Goal: Task Accomplishment & Management: Use online tool/utility

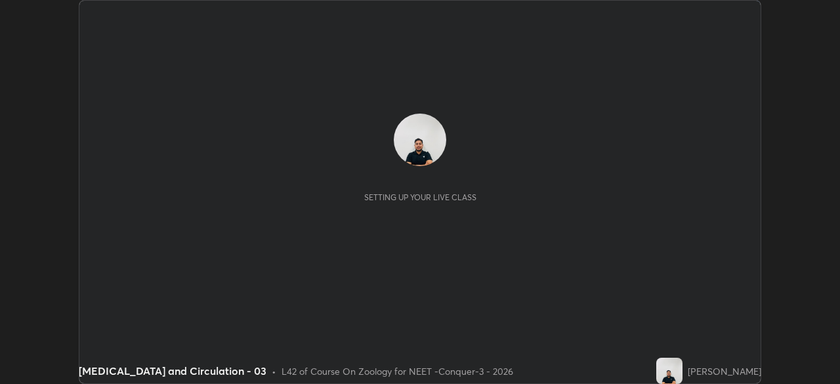
scroll to position [384, 840]
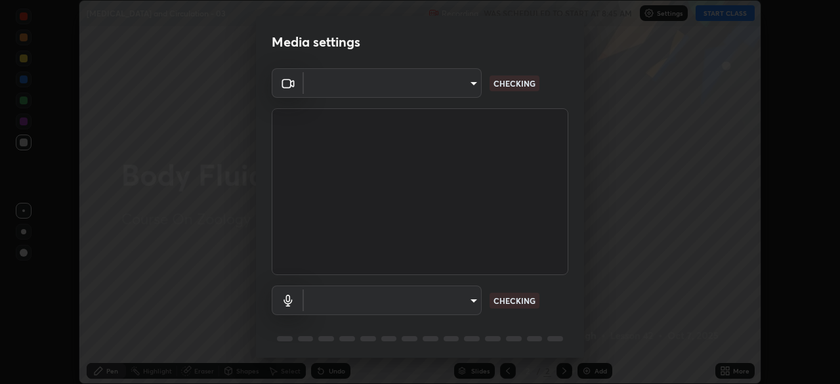
click at [461, 93] on body "Erase all [MEDICAL_DATA] and Circulation - 03 Recording WAS SCHEDULED TO START …" at bounding box center [420, 192] width 840 height 384
click at [458, 93] on div at bounding box center [420, 192] width 840 height 384
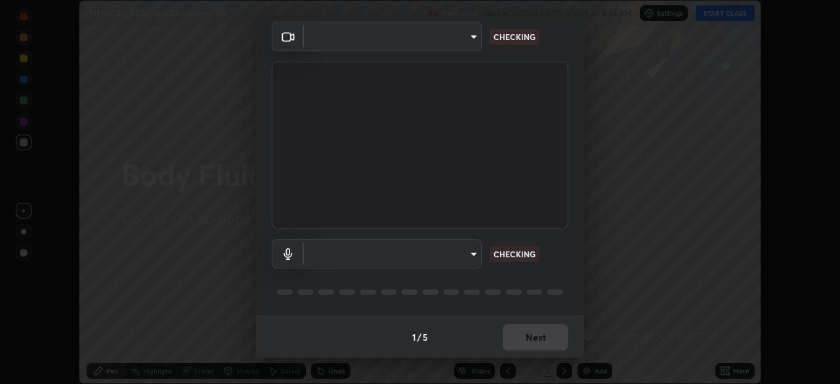
type input "cd196dca7ee3473cd0bbb3bb2826c5ea68ab4168b05a595dea54bdb54e95643a"
type input "8a746cdf30822f0194d7ebaae9e2952f093a53666f518d89720ff13f51db075d"
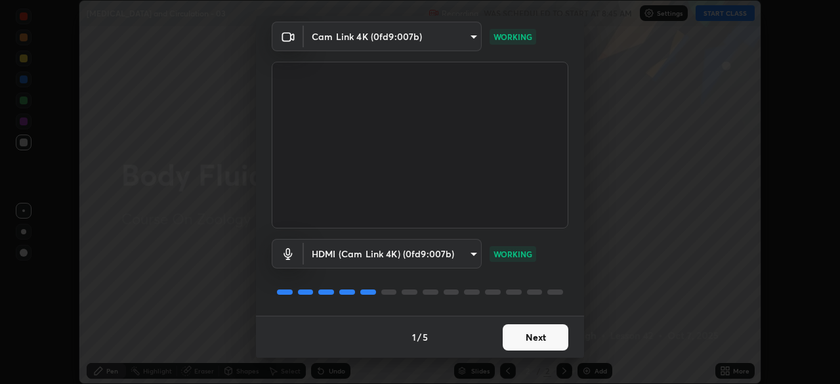
click at [532, 339] on button "Next" at bounding box center [536, 337] width 66 height 26
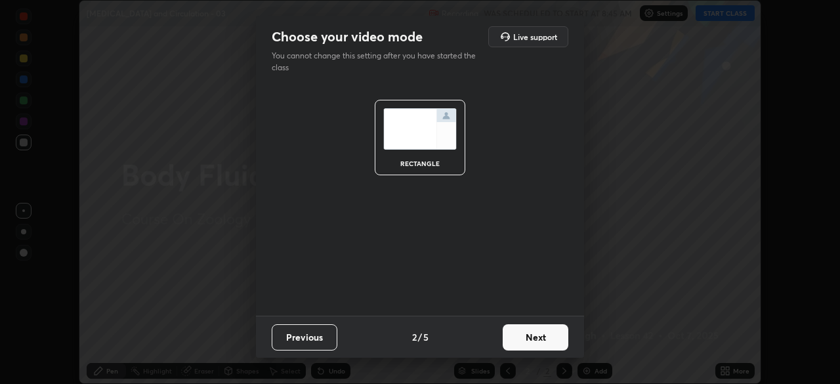
scroll to position [0, 0]
click at [540, 339] on button "Next" at bounding box center [536, 337] width 66 height 26
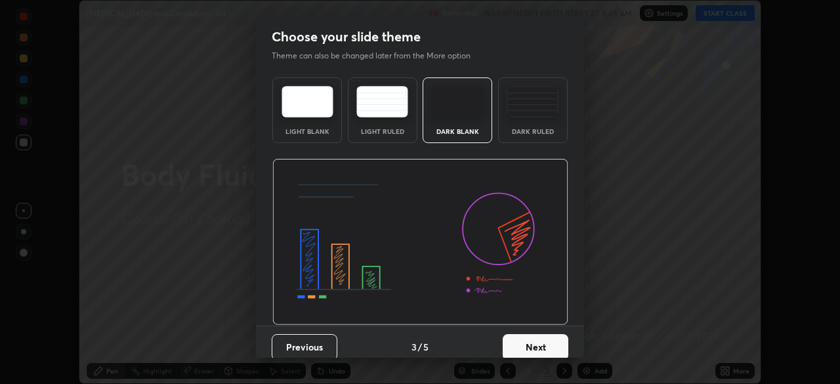
click at [552, 344] on button "Next" at bounding box center [536, 347] width 66 height 26
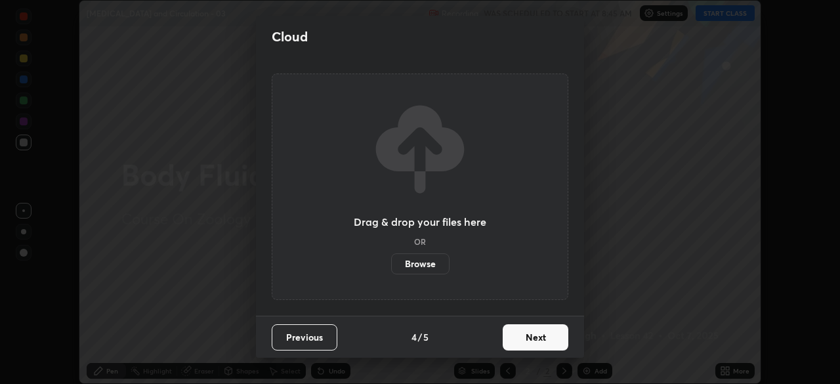
click at [562, 341] on button "Next" at bounding box center [536, 337] width 66 height 26
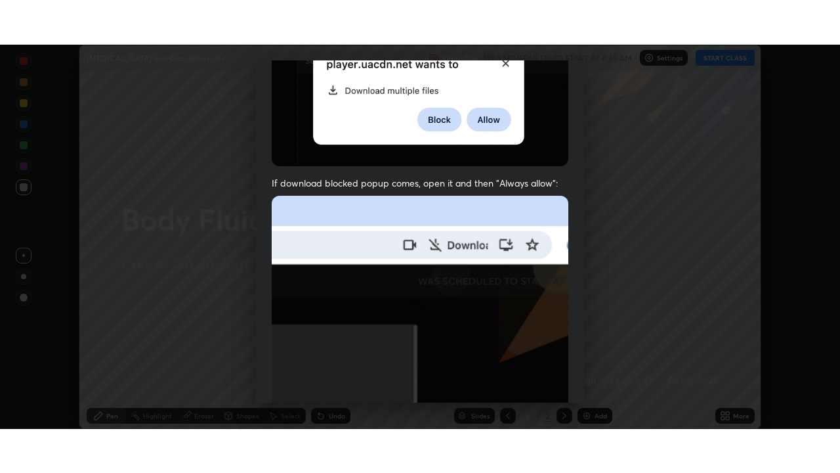
scroll to position [314, 0]
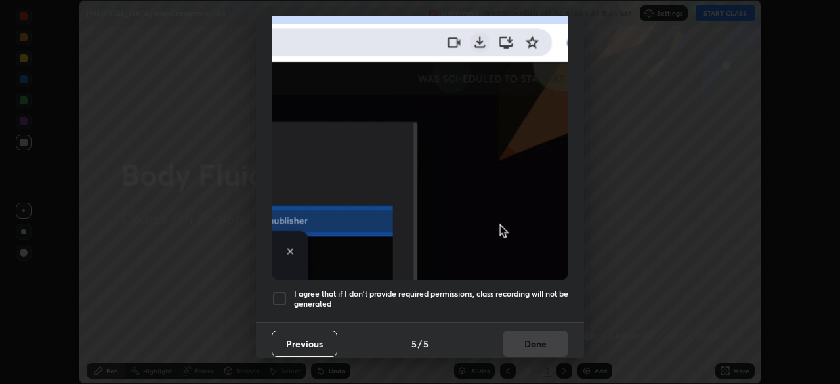
click at [287, 292] on div at bounding box center [280, 299] width 16 height 16
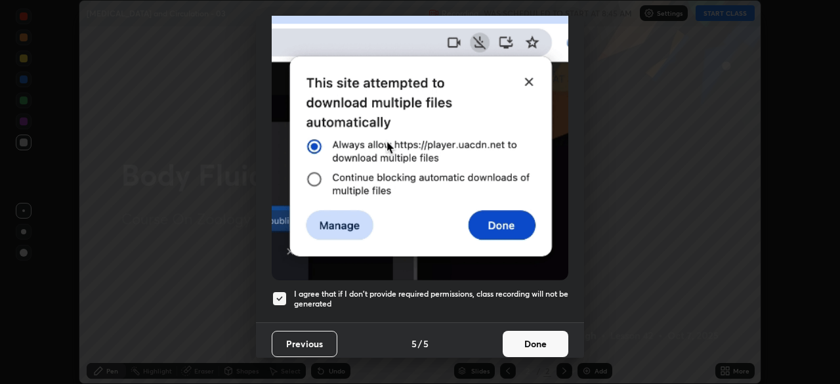
click at [512, 335] on button "Done" at bounding box center [536, 344] width 66 height 26
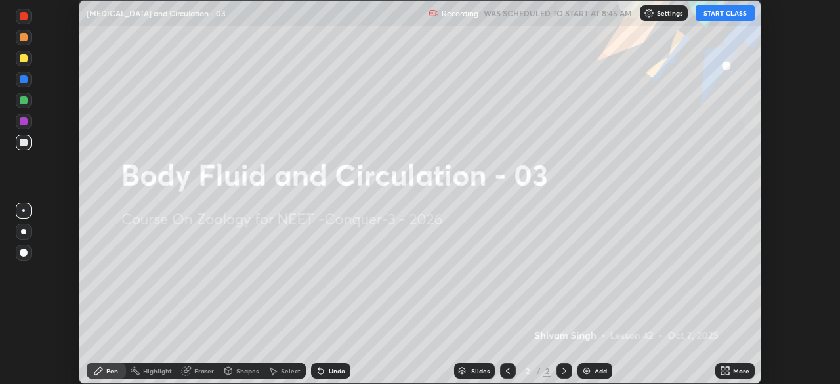
click at [726, 372] on icon at bounding box center [727, 373] width 3 height 3
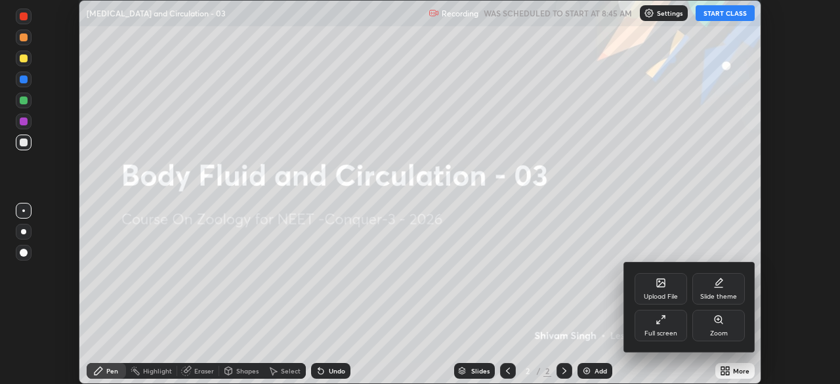
click at [668, 338] on div "Full screen" at bounding box center [661, 326] width 53 height 32
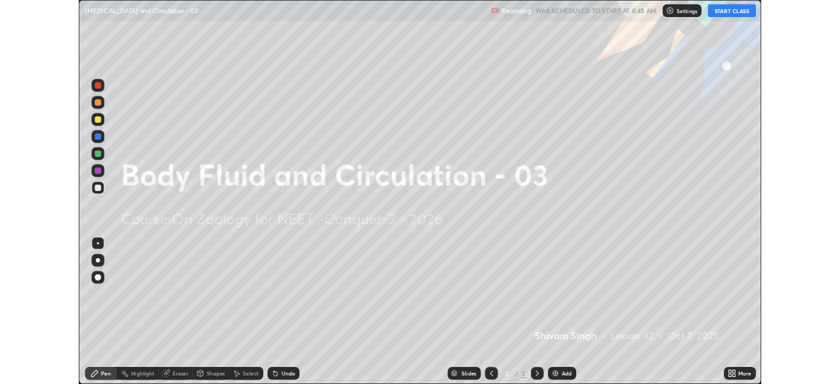
scroll to position [473, 840]
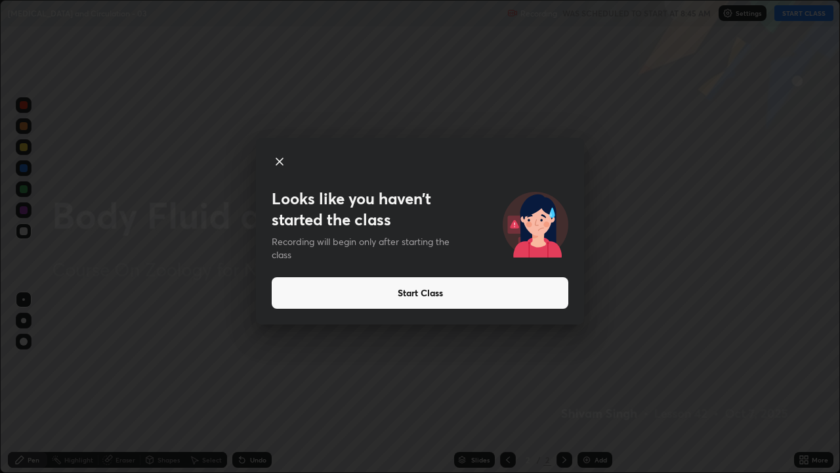
click at [463, 290] on button "Start Class" at bounding box center [420, 293] width 297 height 32
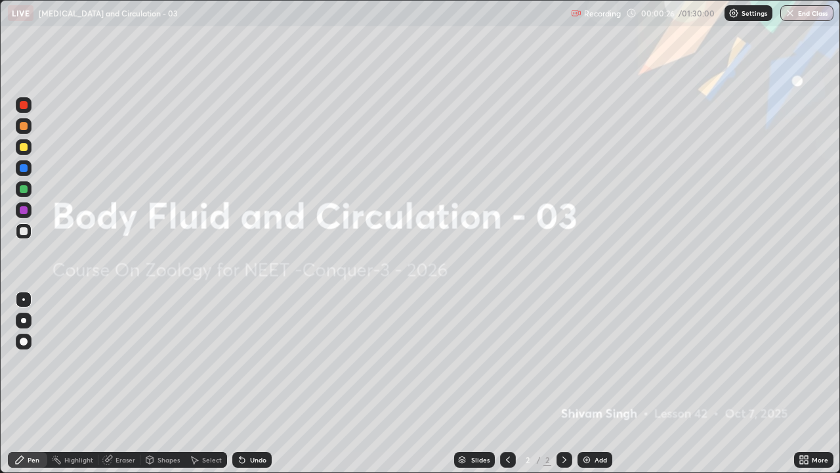
click at [24, 320] on div at bounding box center [23, 320] width 5 height 5
click at [22, 190] on div at bounding box center [24, 189] width 8 height 8
click at [804, 383] on icon at bounding box center [804, 459] width 11 height 11
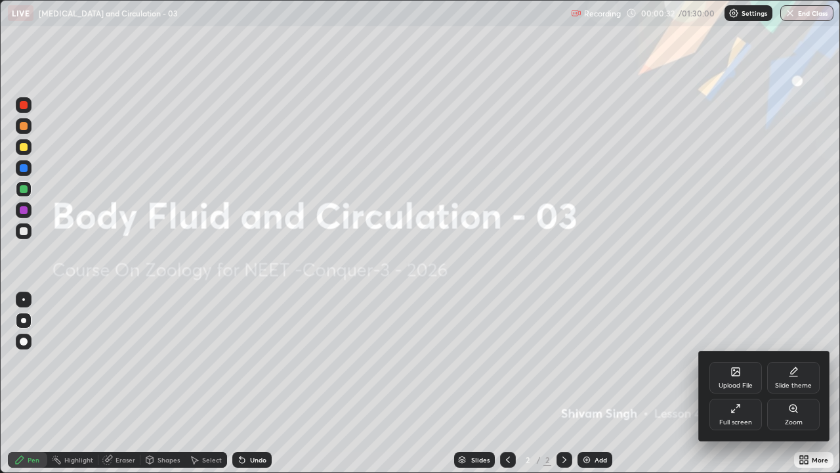
click at [731, 382] on div "Upload File" at bounding box center [736, 385] width 34 height 7
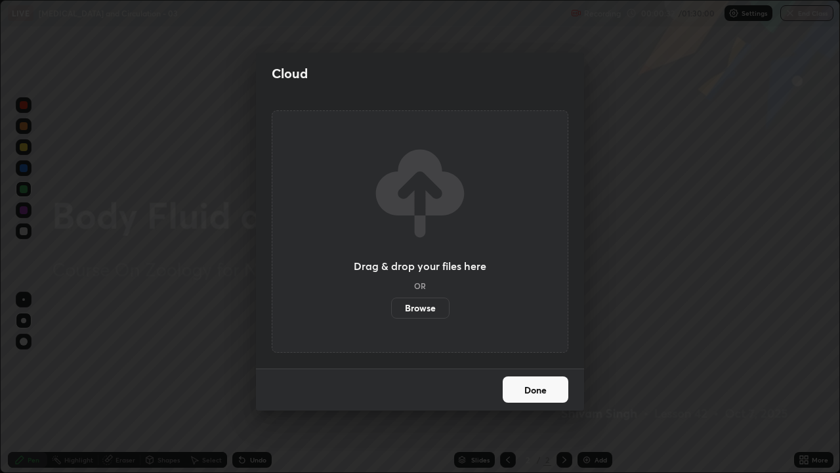
click at [418, 307] on label "Browse" at bounding box center [420, 307] width 58 height 21
click at [391, 307] on input "Browse" at bounding box center [391, 307] width 0 height 21
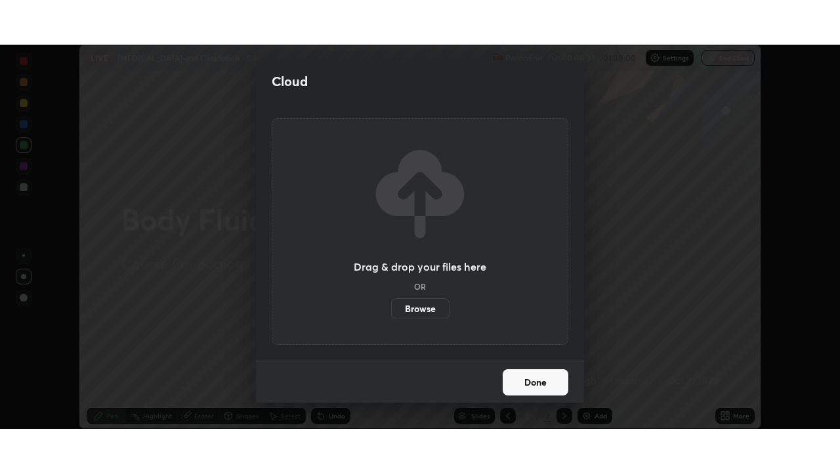
scroll to position [65267, 64810]
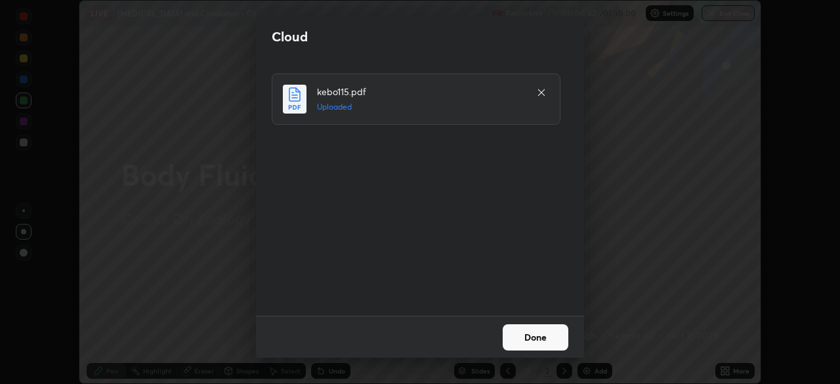
click at [536, 342] on button "Done" at bounding box center [536, 337] width 66 height 26
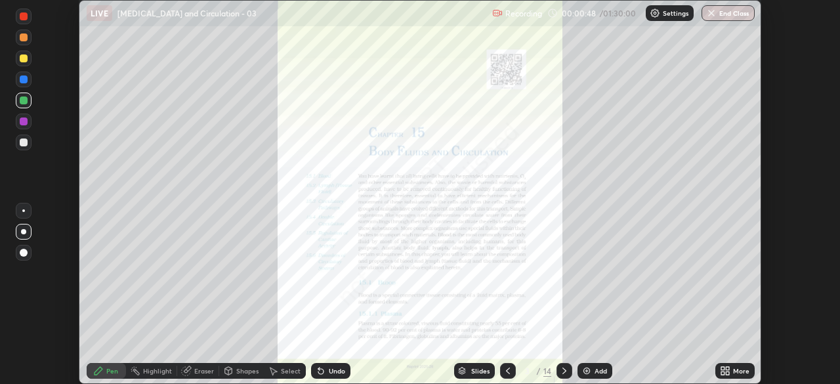
click at [721, 368] on icon at bounding box center [725, 371] width 11 height 11
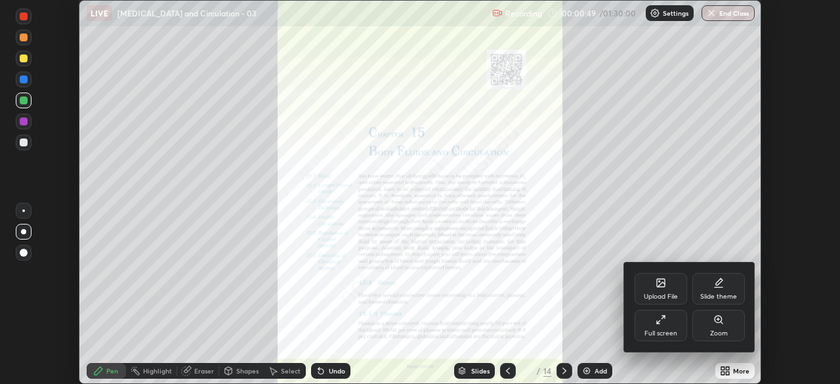
click at [661, 326] on div "Full screen" at bounding box center [661, 326] width 53 height 32
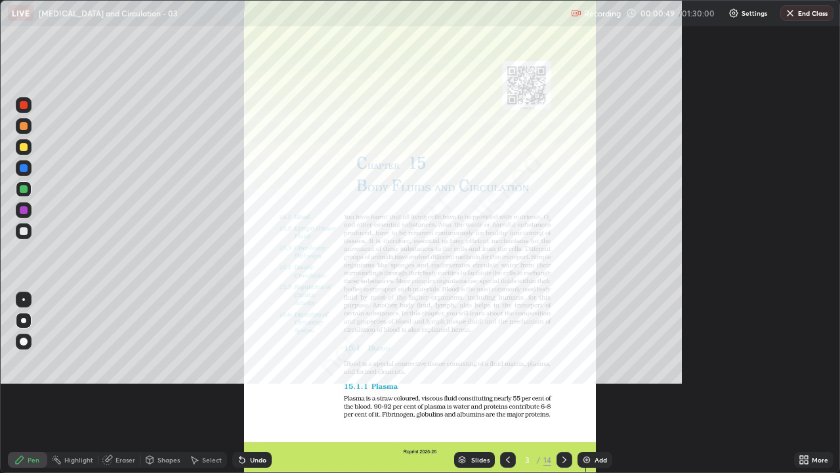
scroll to position [473, 840]
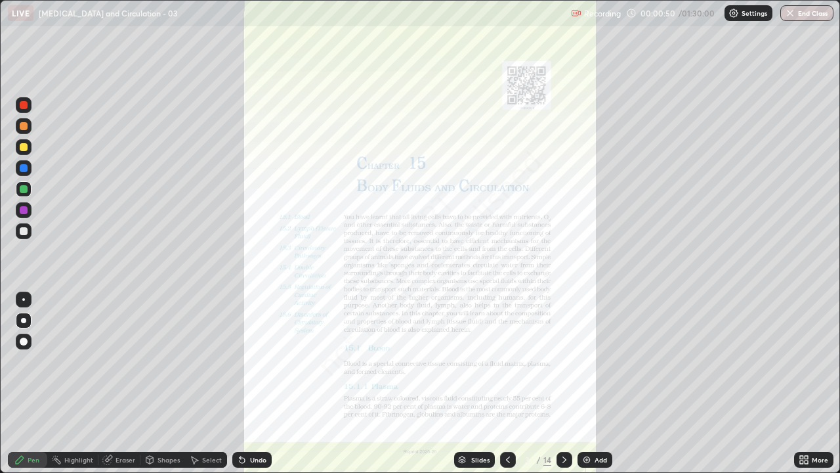
click at [563, 383] on icon at bounding box center [564, 459] width 11 height 11
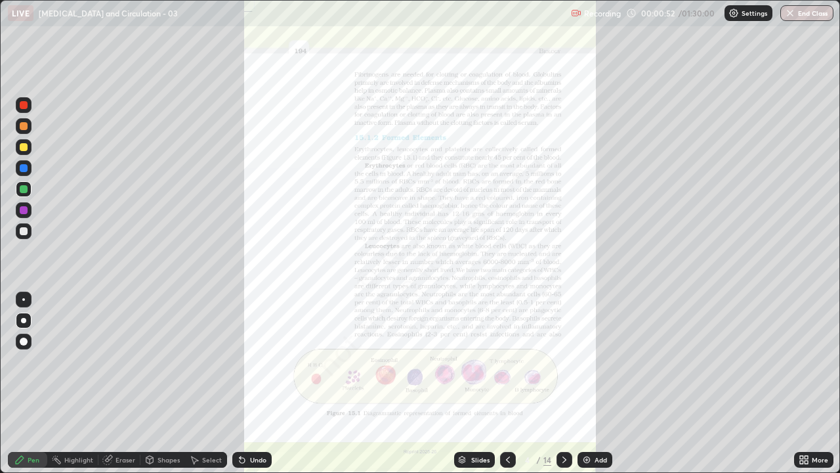
click at [567, 383] on div at bounding box center [565, 460] width 16 height 16
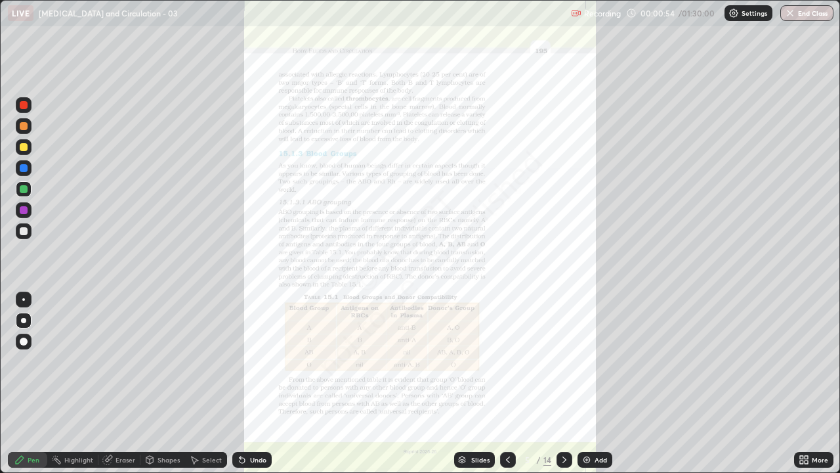
click at [565, 383] on icon at bounding box center [564, 459] width 11 height 11
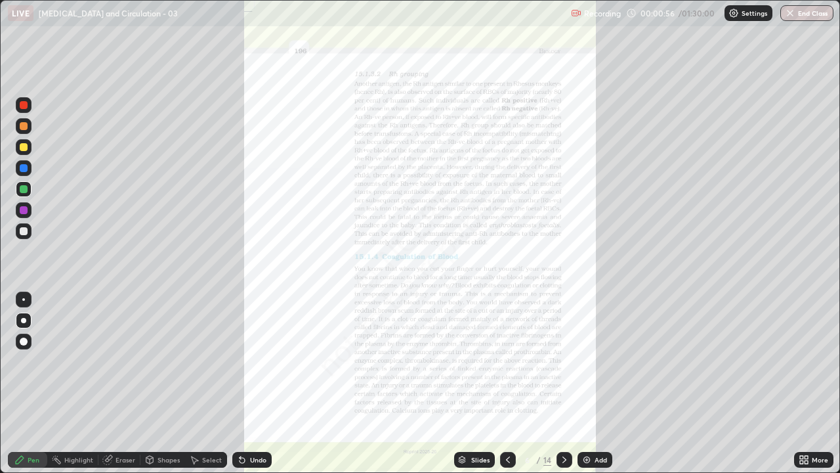
click at [559, 383] on div at bounding box center [565, 459] width 16 height 26
click at [803, 383] on icon at bounding box center [801, 457] width 3 height 3
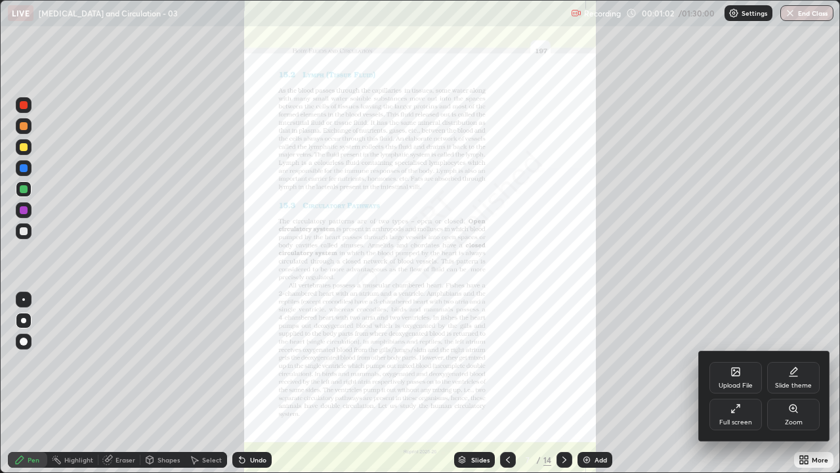
click at [790, 383] on div "Zoom" at bounding box center [793, 415] width 53 height 32
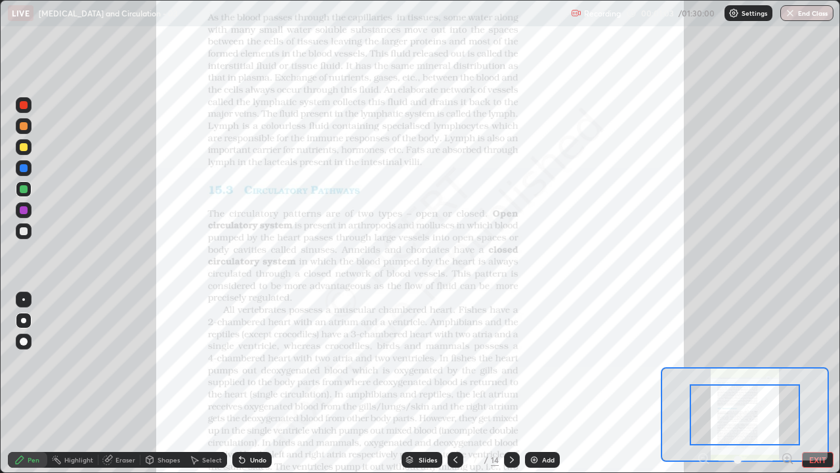
click at [786, 383] on icon at bounding box center [787, 458] width 13 height 13
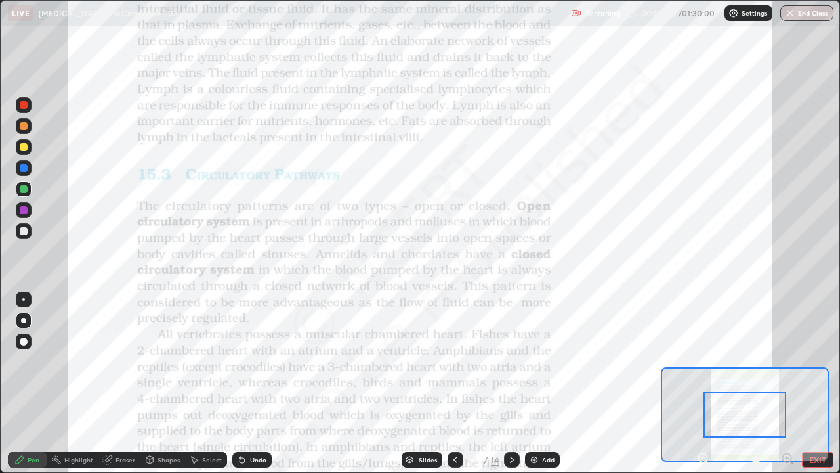
click at [787, 383] on icon at bounding box center [787, 458] width 3 height 0
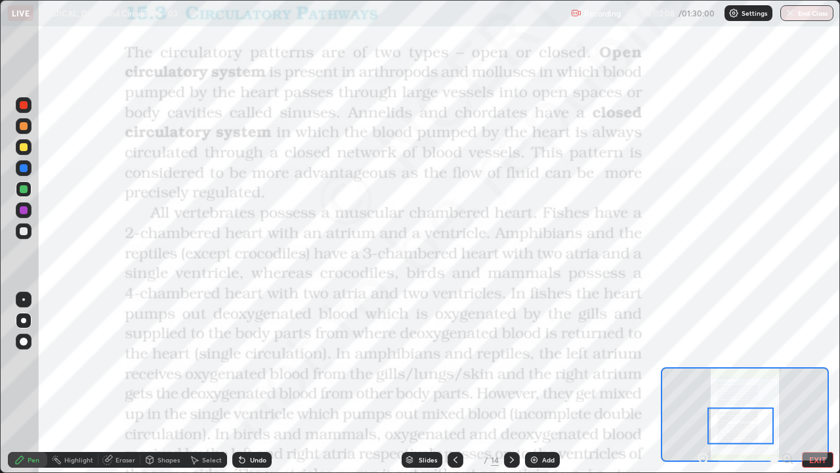
click at [24, 299] on div at bounding box center [23, 299] width 3 height 3
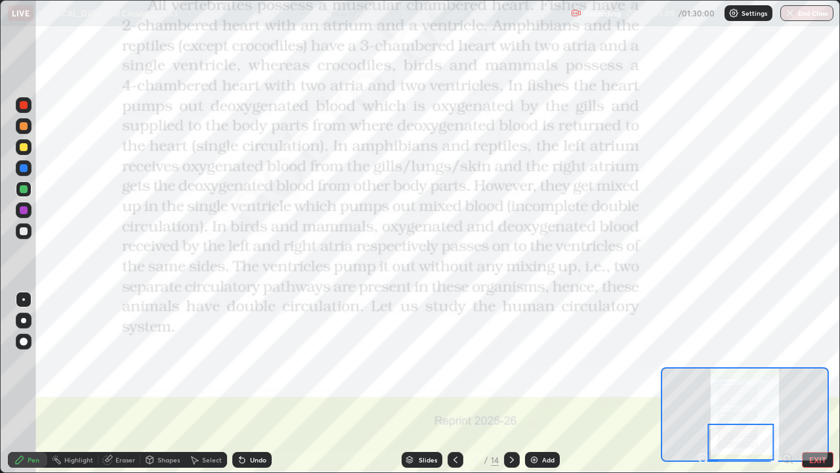
click at [512, 383] on icon at bounding box center [512, 459] width 11 height 11
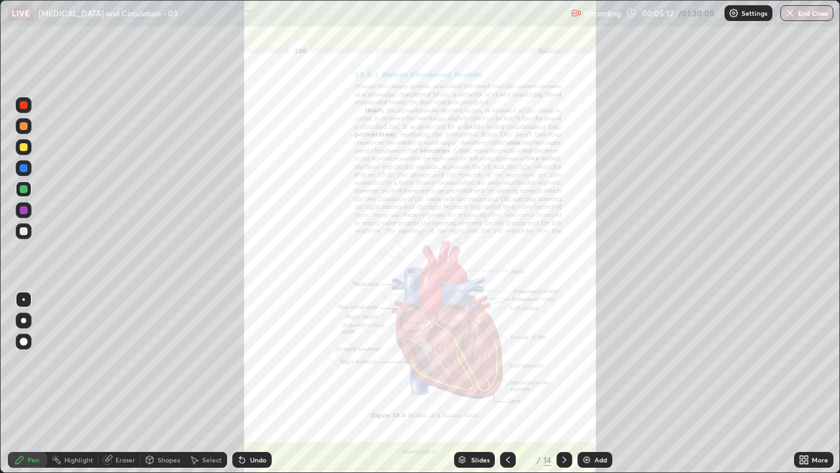
click at [806, 383] on icon at bounding box center [806, 457] width 3 height 3
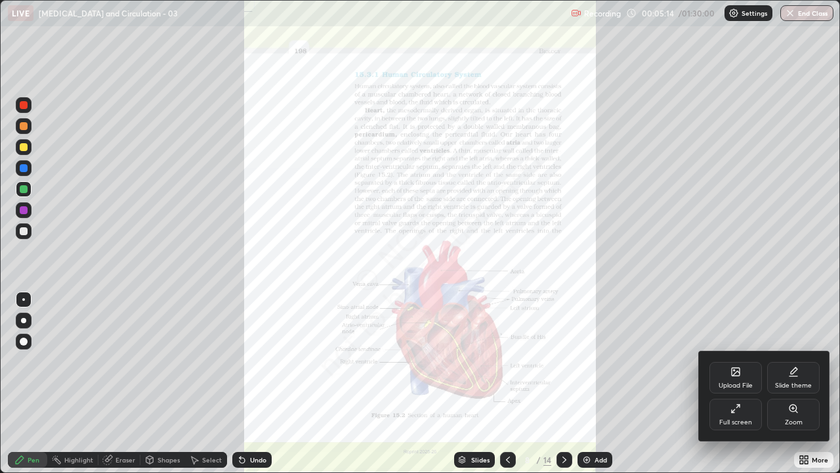
click at [792, 383] on icon at bounding box center [793, 408] width 11 height 11
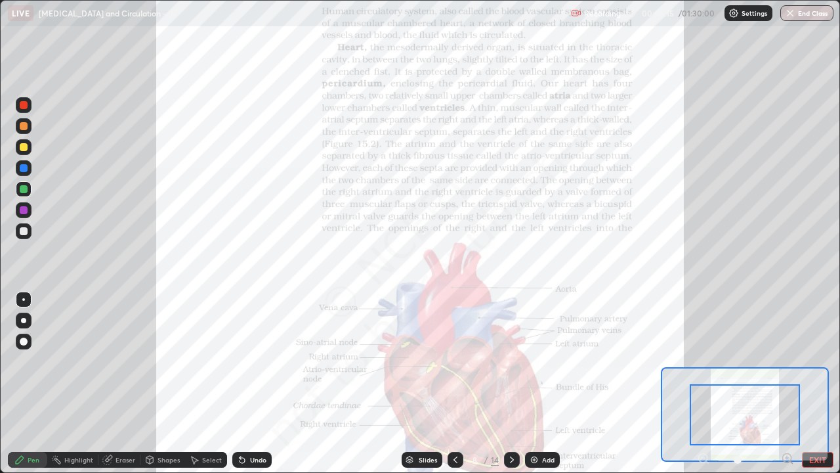
click at [786, 383] on icon at bounding box center [787, 458] width 13 height 13
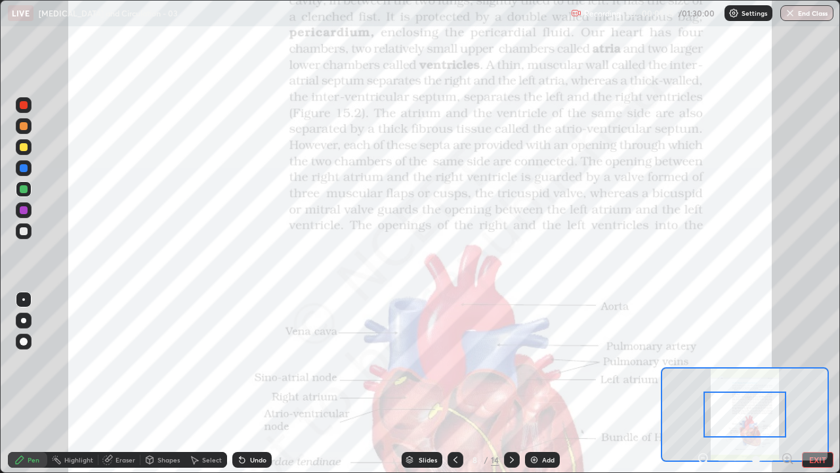
click at [787, 383] on icon at bounding box center [787, 458] width 3 height 0
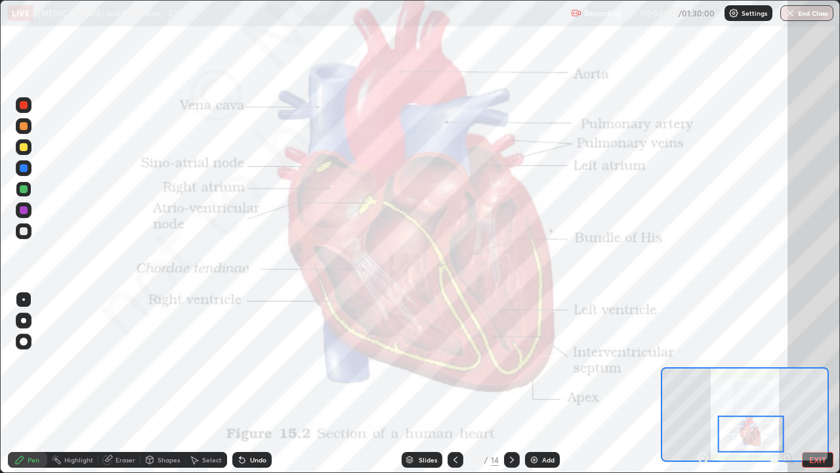
click at [27, 188] on div at bounding box center [24, 189] width 8 height 8
click at [21, 170] on div at bounding box center [24, 168] width 8 height 8
click at [22, 148] on div at bounding box center [24, 147] width 8 height 8
click at [24, 145] on div at bounding box center [24, 147] width 8 height 8
click at [26, 167] on div at bounding box center [24, 168] width 8 height 8
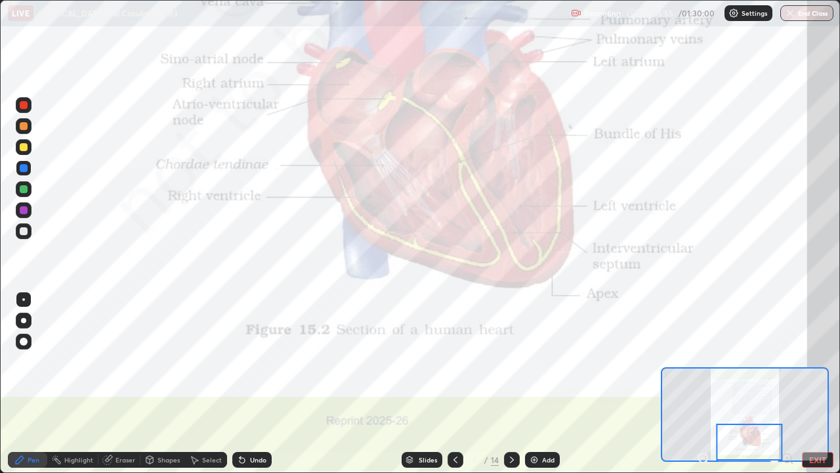
click at [530, 383] on img at bounding box center [534, 459] width 11 height 11
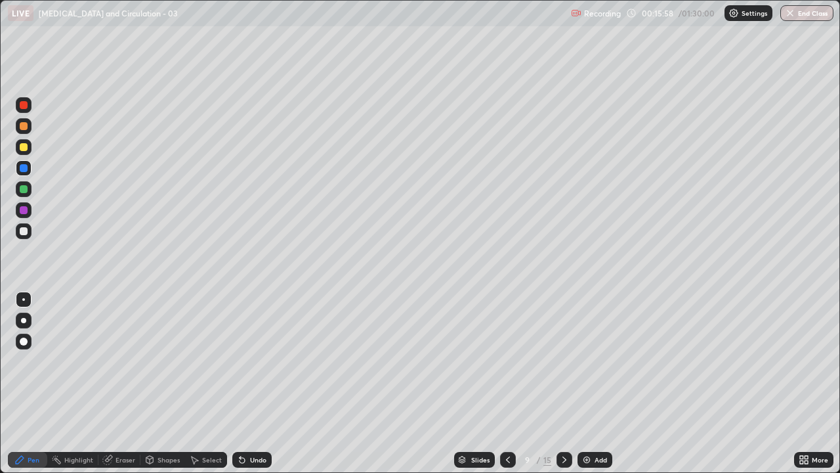
click at [24, 189] on div at bounding box center [24, 189] width 8 height 8
click at [26, 127] on div at bounding box center [24, 126] width 8 height 8
click at [26, 320] on div at bounding box center [23, 320] width 5 height 5
click at [160, 383] on div "Shapes" at bounding box center [169, 459] width 22 height 7
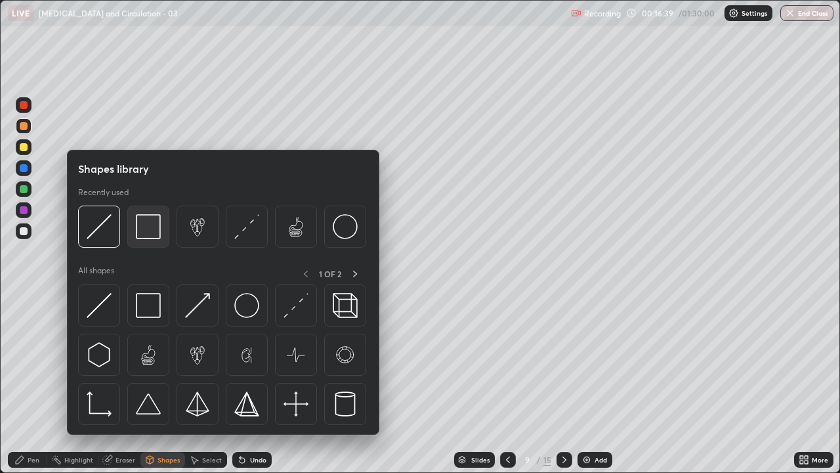
click at [145, 226] on img at bounding box center [148, 226] width 25 height 25
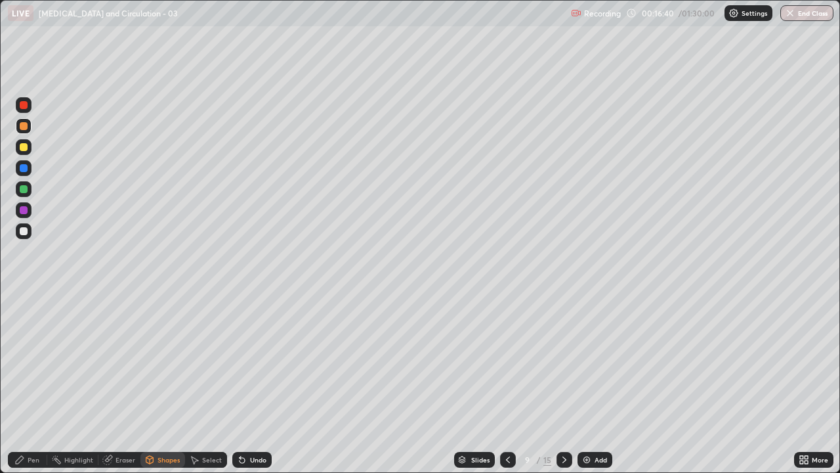
click at [23, 167] on div at bounding box center [24, 168] width 8 height 8
click at [25, 188] on div at bounding box center [24, 189] width 8 height 8
click at [25, 146] on div at bounding box center [24, 147] width 8 height 8
click at [160, 383] on div "Shapes" at bounding box center [169, 459] width 22 height 7
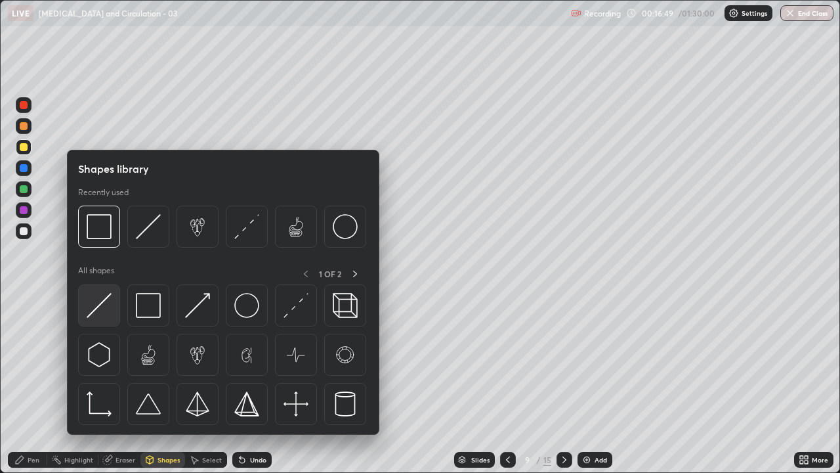
click at [102, 311] on img at bounding box center [99, 305] width 25 height 25
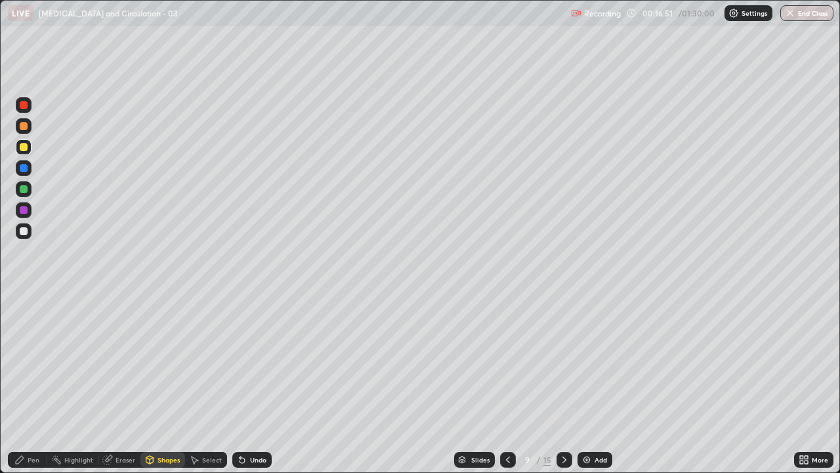
click at [25, 210] on div at bounding box center [24, 210] width 8 height 8
click at [27, 230] on div at bounding box center [24, 231] width 8 height 8
click at [30, 383] on div "Pen" at bounding box center [34, 459] width 12 height 7
click at [24, 125] on div at bounding box center [24, 126] width 8 height 8
click at [24, 169] on div at bounding box center [24, 168] width 8 height 8
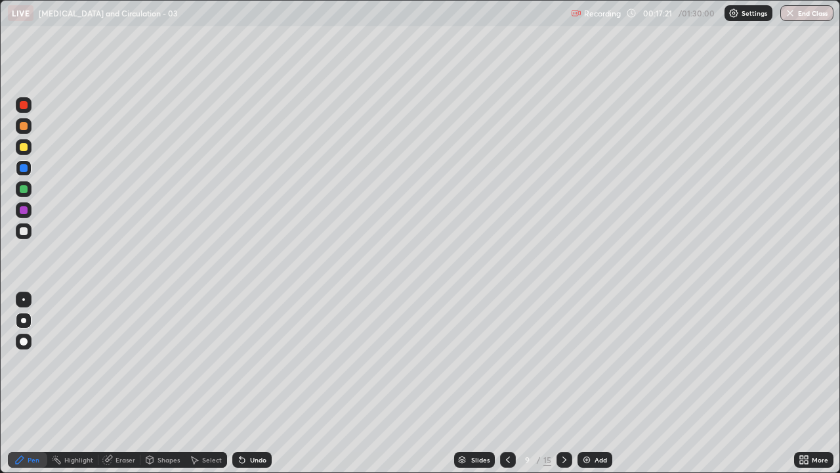
click at [25, 209] on div at bounding box center [24, 210] width 8 height 8
click at [24, 299] on div at bounding box center [23, 299] width 3 height 3
click at [26, 228] on div at bounding box center [24, 231] width 8 height 8
click at [24, 112] on div at bounding box center [24, 105] width 16 height 16
click at [26, 209] on div at bounding box center [24, 210] width 8 height 8
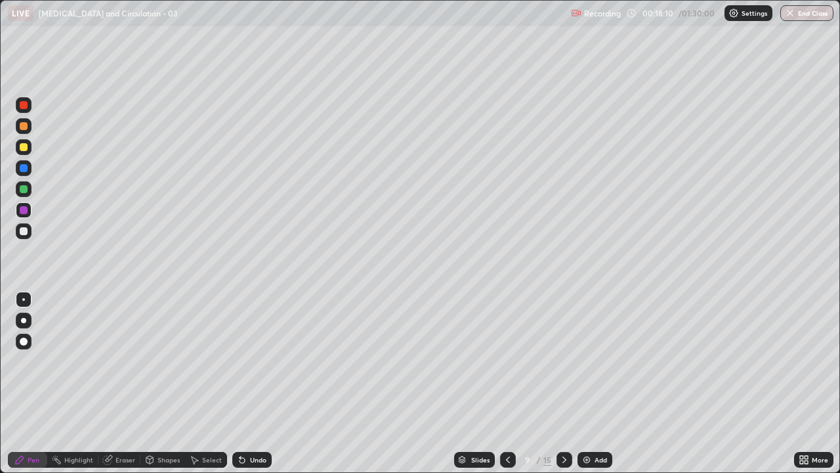
click at [24, 144] on div at bounding box center [24, 147] width 8 height 8
click at [24, 187] on div at bounding box center [24, 189] width 8 height 8
click at [26, 146] on div at bounding box center [24, 147] width 8 height 8
click at [24, 122] on div at bounding box center [24, 126] width 8 height 8
click at [258, 383] on div "Undo" at bounding box center [258, 459] width 16 height 7
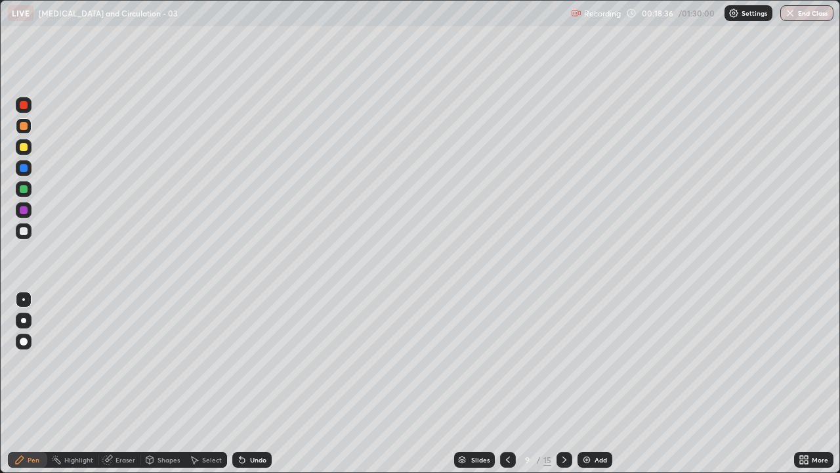
click at [26, 167] on div at bounding box center [24, 168] width 8 height 8
click at [254, 383] on div "Undo" at bounding box center [258, 459] width 16 height 7
click at [253, 383] on div "Undo" at bounding box center [258, 459] width 16 height 7
click at [24, 208] on div at bounding box center [24, 210] width 8 height 8
click at [22, 190] on div at bounding box center [24, 189] width 8 height 8
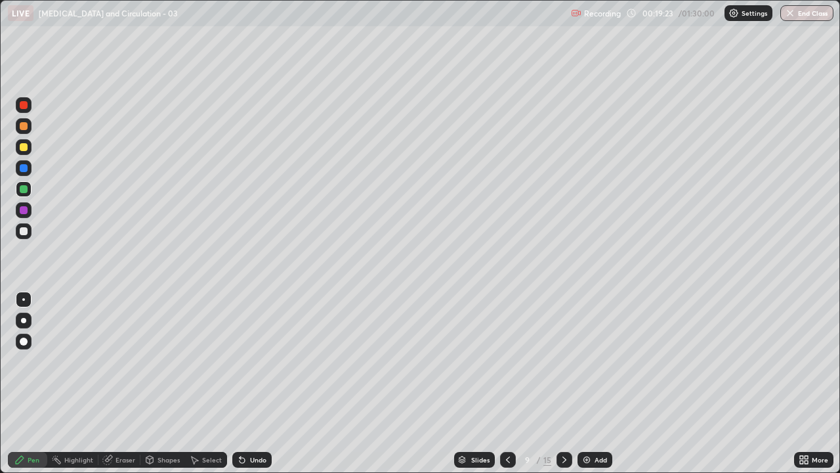
click at [25, 148] on div at bounding box center [24, 147] width 8 height 8
click at [26, 169] on div at bounding box center [24, 168] width 8 height 8
click at [31, 230] on div at bounding box center [24, 231] width 16 height 16
click at [22, 189] on div at bounding box center [24, 189] width 8 height 8
click at [24, 105] on div at bounding box center [24, 105] width 8 height 8
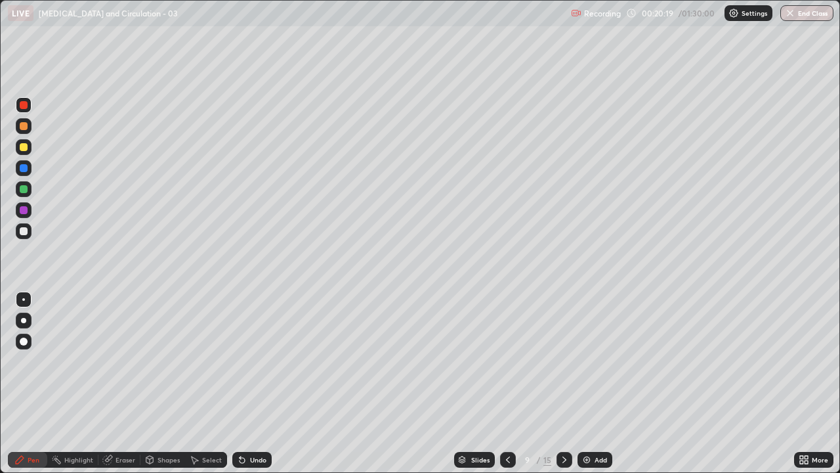
click at [27, 230] on div at bounding box center [24, 231] width 8 height 8
click at [24, 190] on div at bounding box center [24, 189] width 8 height 8
click at [25, 125] on div at bounding box center [24, 126] width 8 height 8
click at [24, 231] on div at bounding box center [24, 231] width 8 height 8
click at [26, 148] on div at bounding box center [24, 147] width 8 height 8
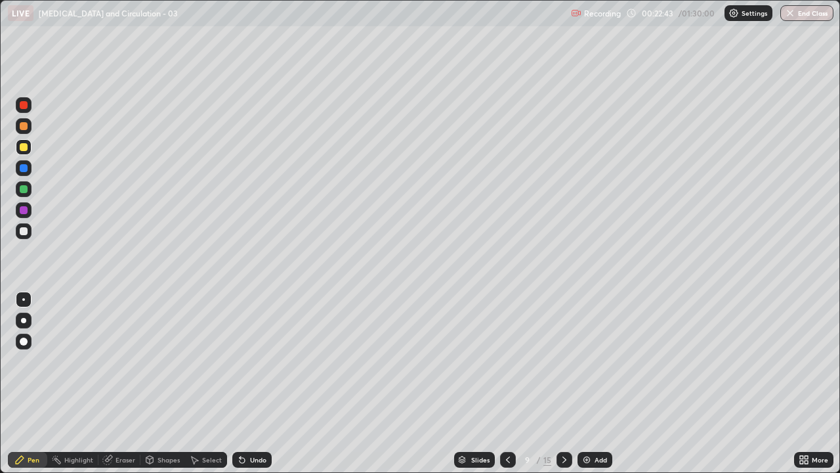
click at [24, 188] on div at bounding box center [24, 189] width 8 height 8
click at [25, 128] on div at bounding box center [24, 126] width 8 height 8
click at [25, 169] on div at bounding box center [24, 168] width 8 height 8
click at [23, 150] on div at bounding box center [24, 147] width 8 height 8
click at [24, 127] on div at bounding box center [24, 126] width 8 height 8
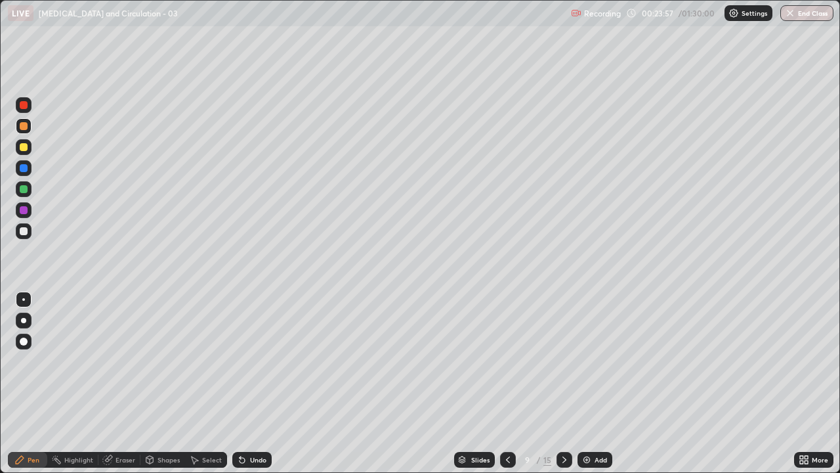
click at [26, 186] on div at bounding box center [24, 189] width 8 height 8
click at [255, 383] on div "Undo" at bounding box center [258, 459] width 16 height 7
click at [259, 383] on div "Undo" at bounding box center [258, 459] width 16 height 7
click at [24, 231] on div at bounding box center [24, 231] width 8 height 8
click at [22, 148] on div at bounding box center [24, 147] width 8 height 8
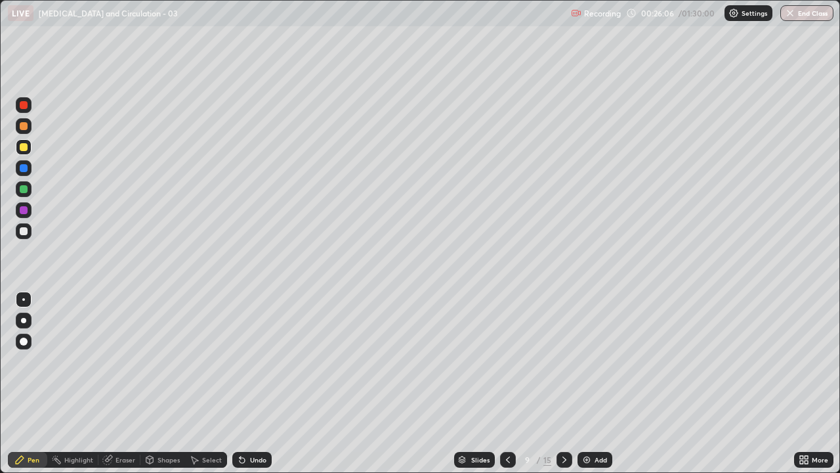
click at [253, 383] on div "Undo" at bounding box center [258, 459] width 16 height 7
click at [24, 168] on div at bounding box center [24, 168] width 8 height 8
click at [26, 104] on div at bounding box center [24, 105] width 8 height 8
click at [24, 210] on div at bounding box center [24, 210] width 8 height 8
click at [26, 230] on div at bounding box center [24, 231] width 8 height 8
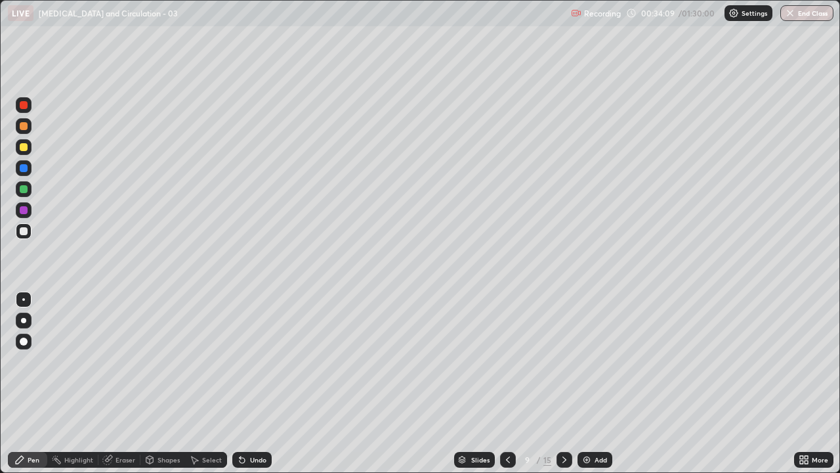
click at [511, 383] on icon at bounding box center [508, 459] width 11 height 11
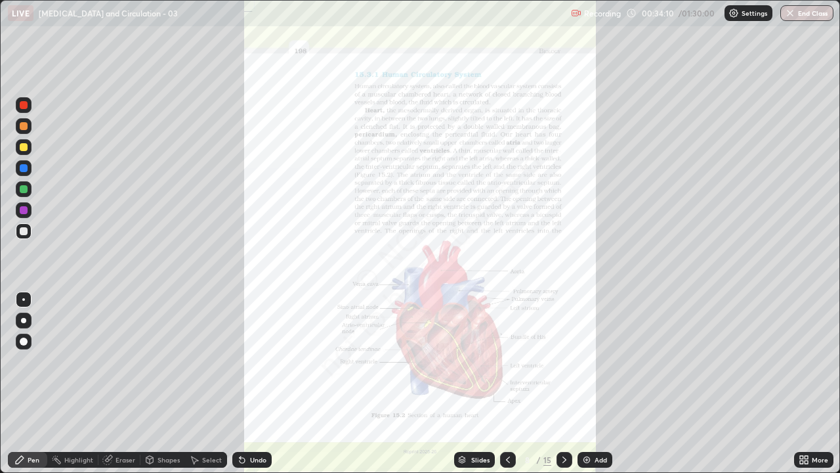
click at [803, 383] on icon at bounding box center [801, 457] width 3 height 3
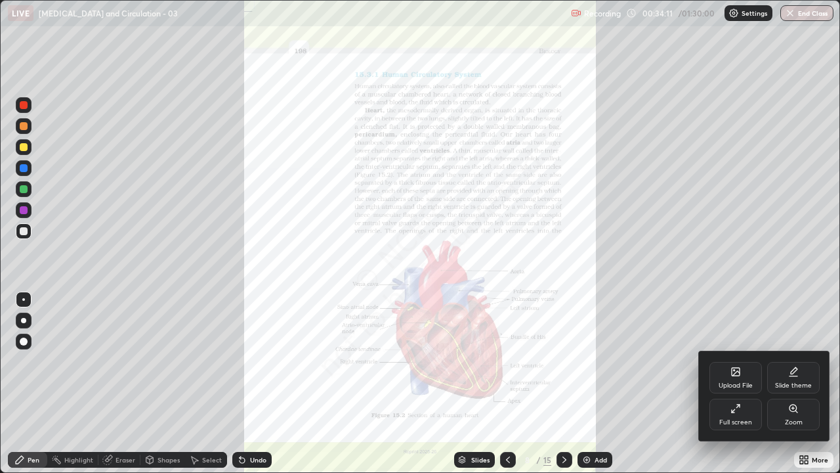
click at [789, 383] on icon at bounding box center [793, 408] width 11 height 11
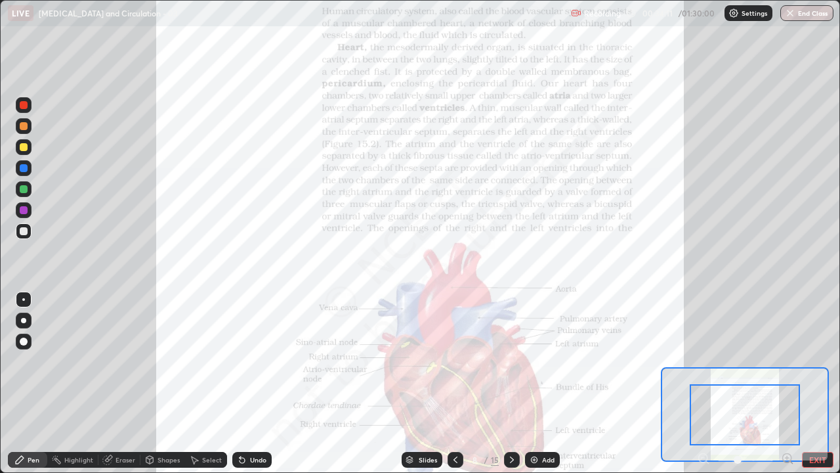
click at [787, 383] on icon at bounding box center [787, 458] width 3 height 0
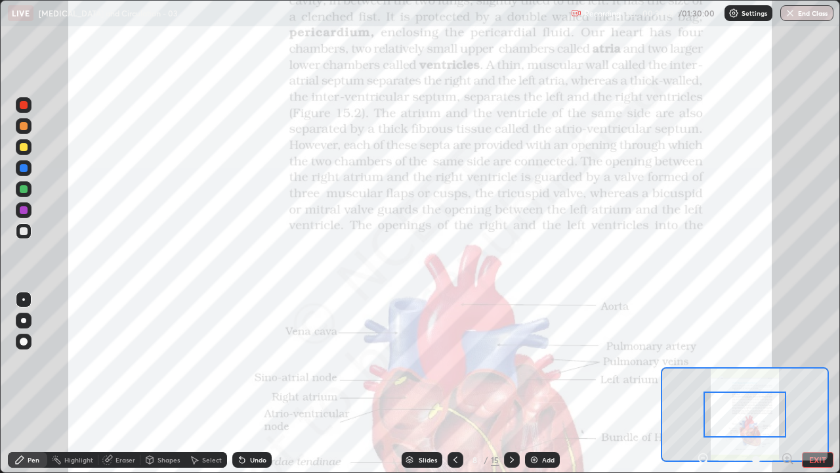
click at [787, 383] on icon at bounding box center [787, 458] width 3 height 0
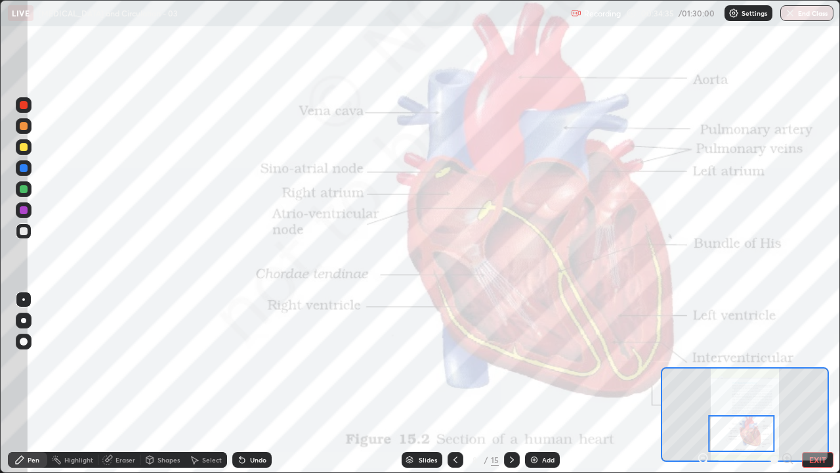
click at [511, 383] on icon at bounding box center [512, 459] width 11 height 11
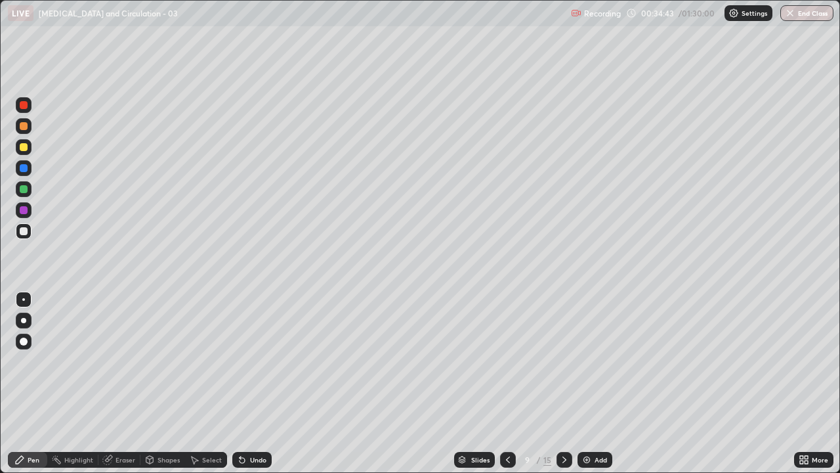
click at [25, 147] on div at bounding box center [24, 147] width 8 height 8
click at [507, 383] on icon at bounding box center [508, 459] width 11 height 11
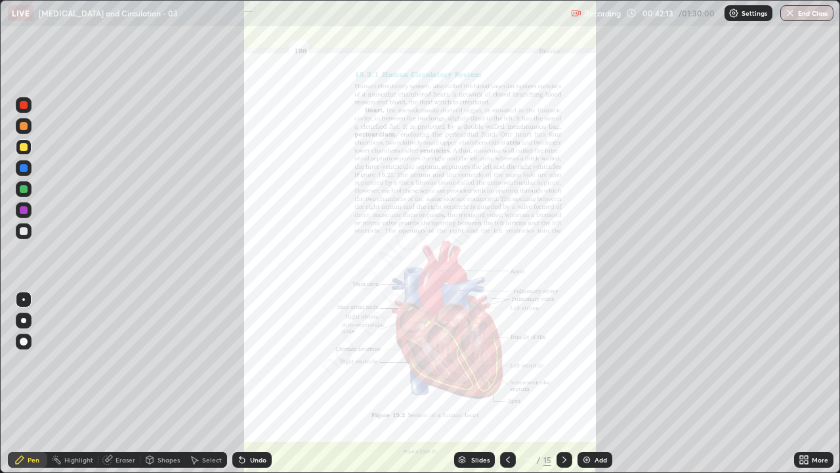
click at [808, 383] on icon at bounding box center [806, 461] width 3 height 3
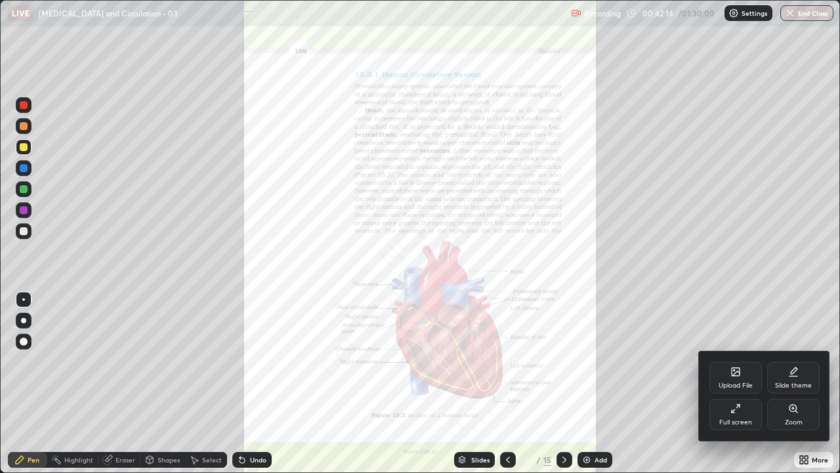
click at [792, 383] on div "Zoom" at bounding box center [793, 415] width 53 height 32
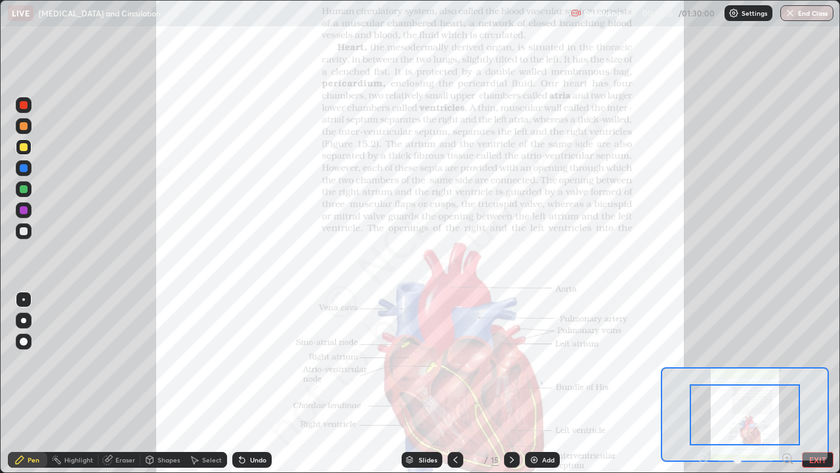
click at [791, 383] on icon at bounding box center [791, 462] width 3 height 3
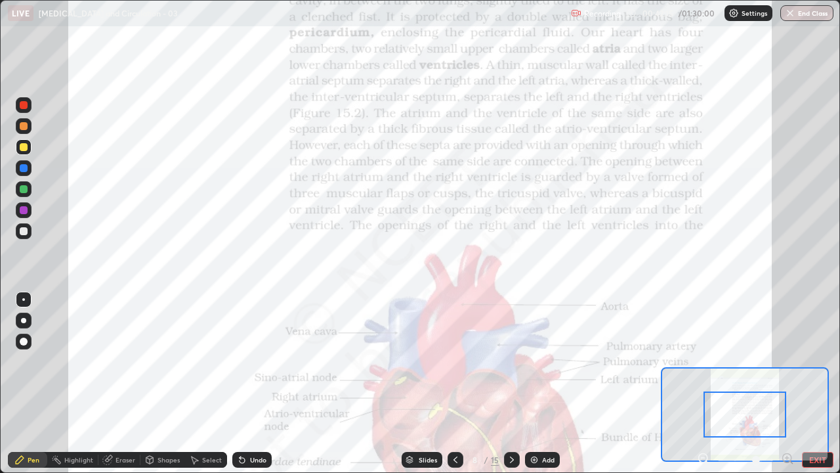
click at [787, 383] on icon at bounding box center [787, 458] width 3 height 0
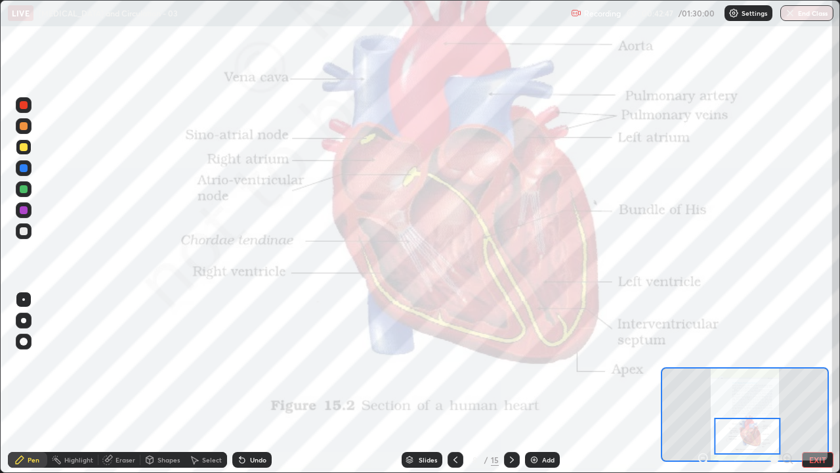
click at [24, 168] on div at bounding box center [24, 168] width 8 height 8
click at [511, 383] on icon at bounding box center [512, 459] width 11 height 11
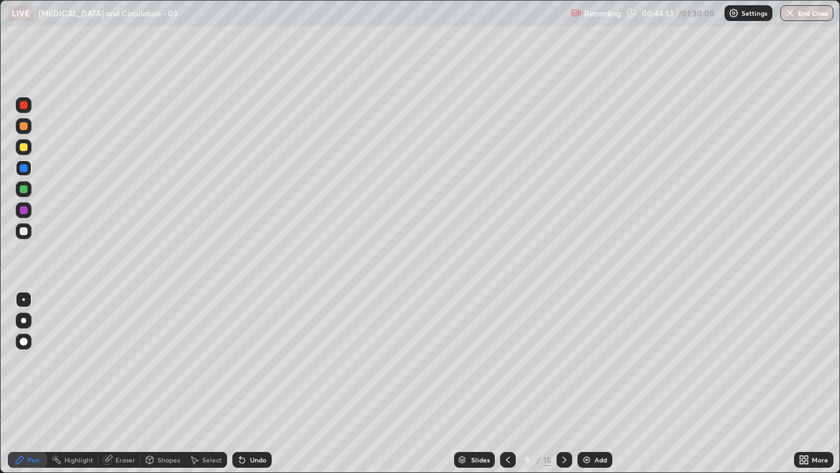
click at [563, 383] on icon at bounding box center [565, 459] width 4 height 7
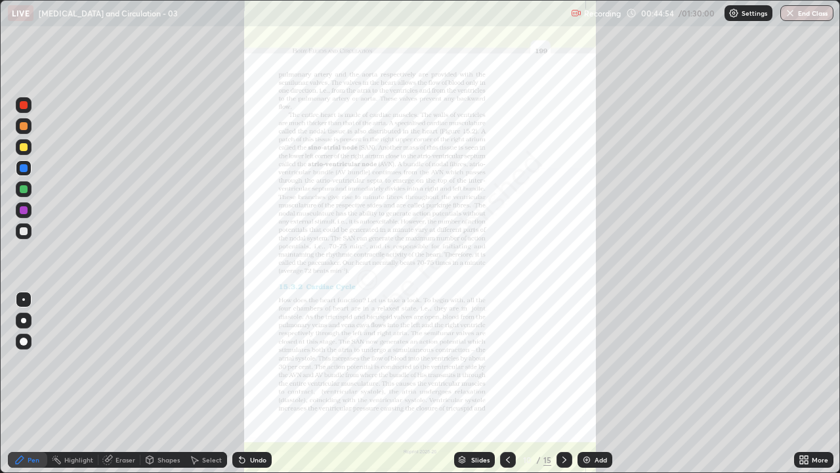
click at [564, 383] on icon at bounding box center [564, 459] width 11 height 11
click at [506, 383] on icon at bounding box center [508, 459] width 11 height 11
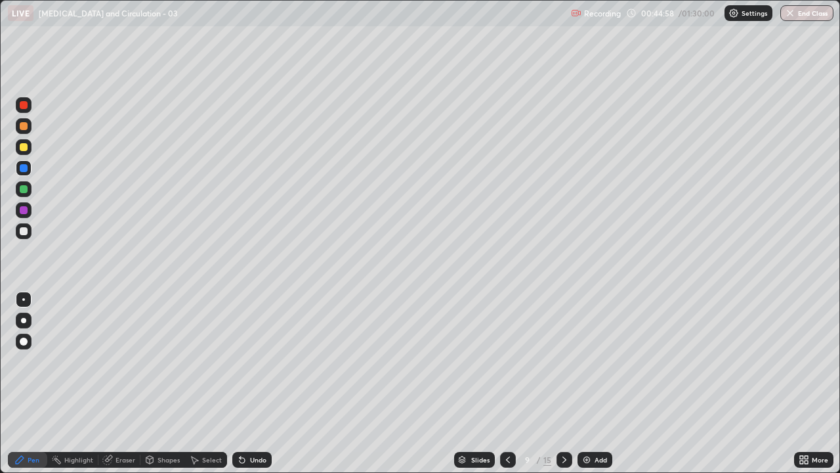
click at [589, 383] on img at bounding box center [587, 459] width 11 height 11
click at [24, 127] on div at bounding box center [24, 126] width 8 height 8
click at [25, 320] on div at bounding box center [23, 320] width 5 height 5
click at [22, 106] on div at bounding box center [24, 105] width 8 height 8
click at [22, 166] on div at bounding box center [24, 168] width 8 height 8
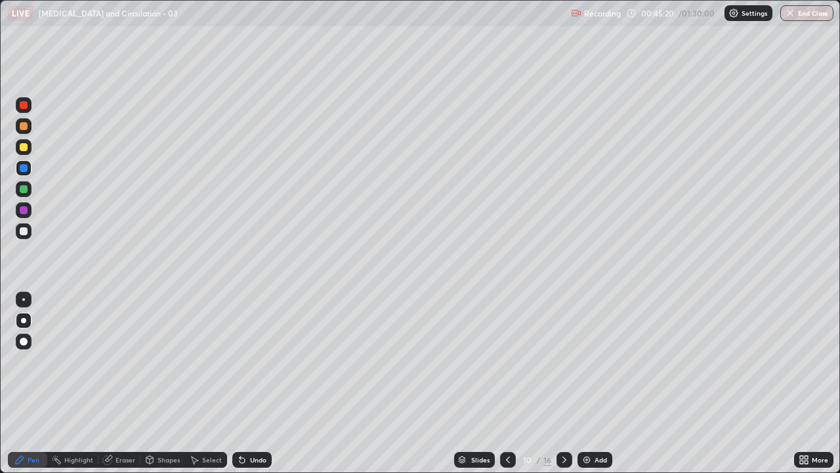
click at [261, 383] on div "Undo" at bounding box center [258, 459] width 16 height 7
click at [24, 230] on div at bounding box center [24, 231] width 8 height 8
click at [255, 383] on div "Undo" at bounding box center [251, 460] width 39 height 16
click at [256, 383] on div "Undo" at bounding box center [258, 459] width 16 height 7
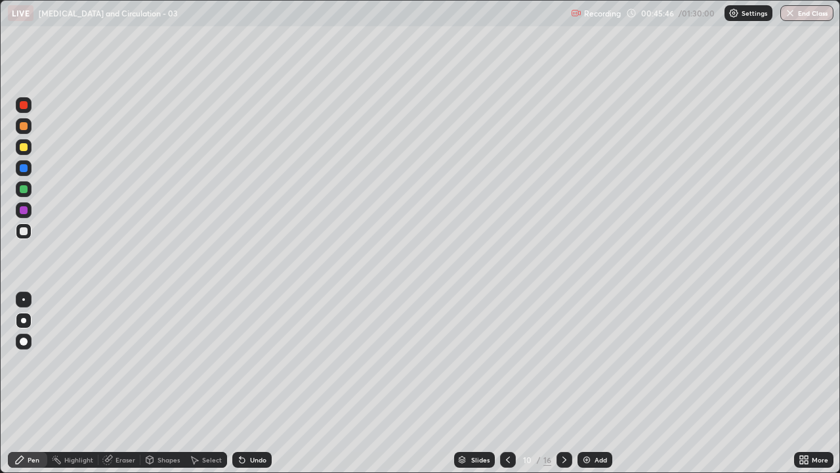
click at [257, 383] on div "Undo" at bounding box center [258, 459] width 16 height 7
click at [26, 209] on div at bounding box center [24, 210] width 8 height 8
click at [23, 167] on div at bounding box center [24, 168] width 8 height 8
click at [25, 230] on div at bounding box center [24, 231] width 8 height 8
click at [26, 209] on div at bounding box center [24, 210] width 8 height 8
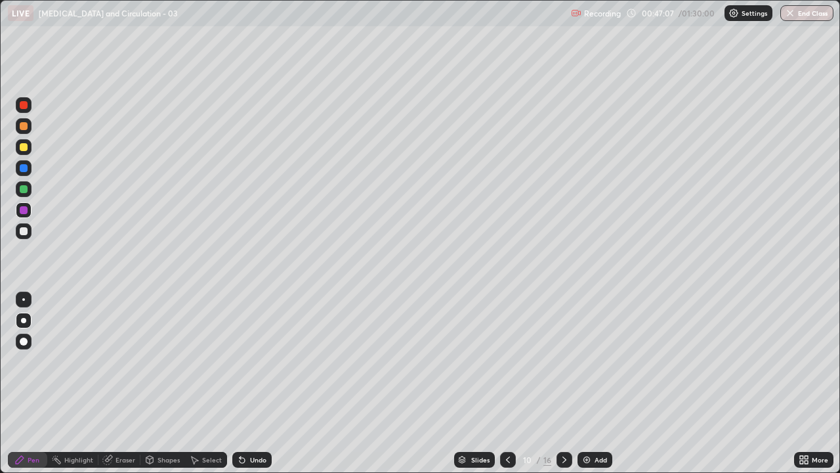
click at [26, 106] on div at bounding box center [24, 105] width 8 height 8
click at [23, 228] on div at bounding box center [24, 231] width 8 height 8
click at [26, 150] on div at bounding box center [24, 147] width 8 height 8
click at [24, 211] on div at bounding box center [24, 210] width 8 height 8
click at [26, 230] on div at bounding box center [24, 231] width 8 height 8
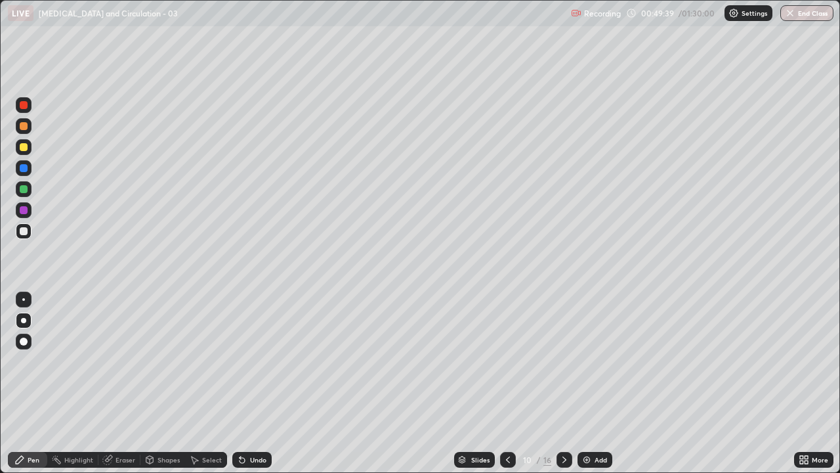
click at [118, 383] on div "Eraser" at bounding box center [126, 459] width 20 height 7
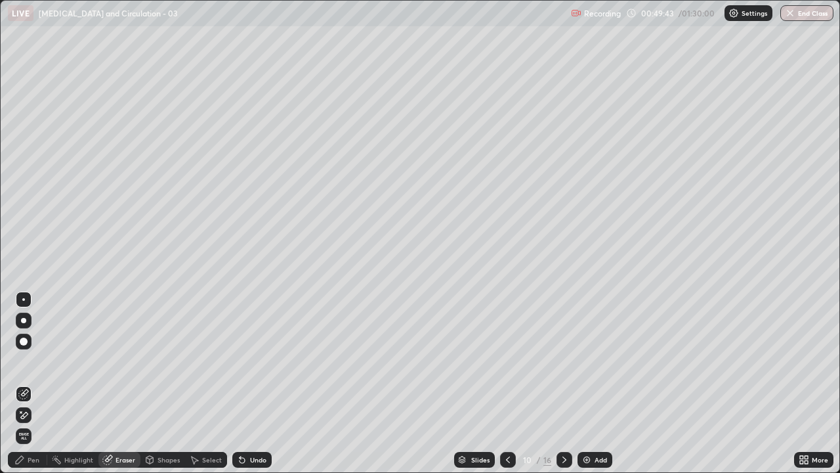
click at [33, 383] on div "Pen" at bounding box center [34, 459] width 12 height 7
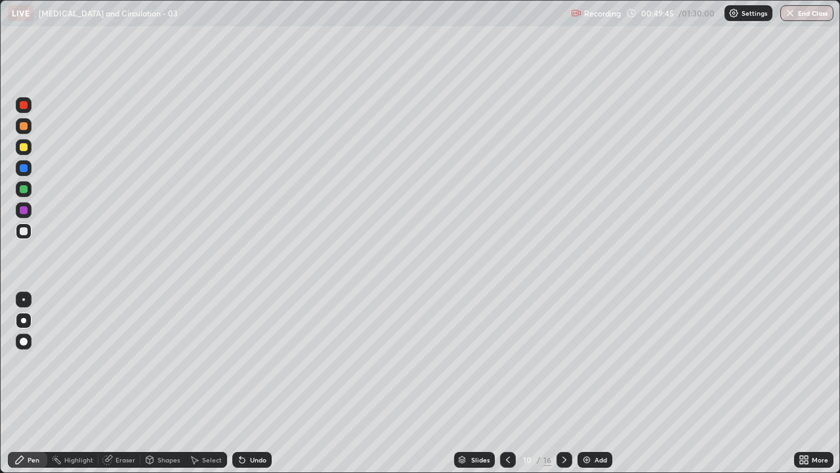
click at [26, 211] on div at bounding box center [24, 210] width 8 height 8
click at [22, 146] on div at bounding box center [24, 147] width 8 height 8
click at [563, 383] on icon at bounding box center [564, 459] width 11 height 11
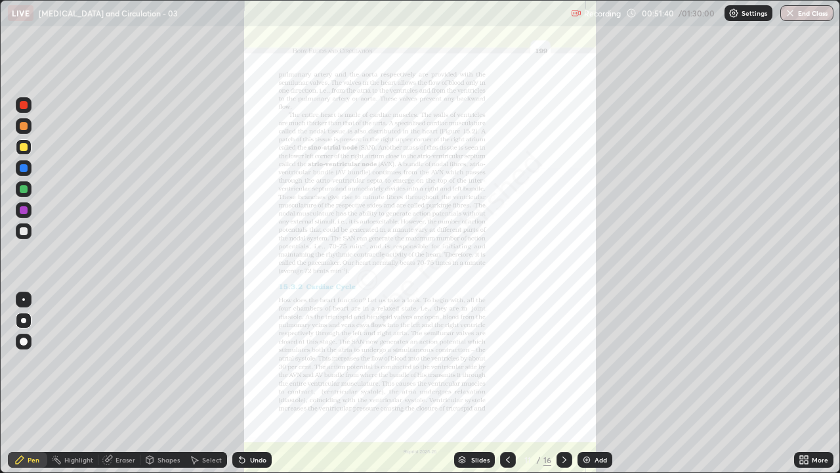
click at [507, 383] on icon at bounding box center [508, 459] width 11 height 11
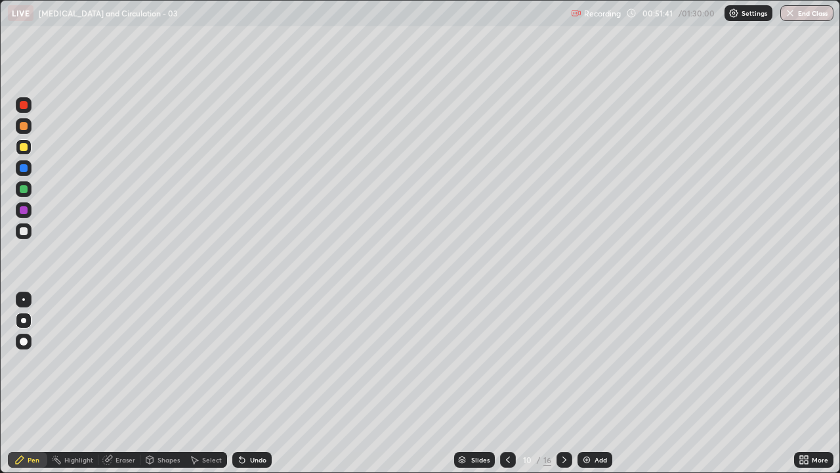
click at [593, 383] on div "Add" at bounding box center [595, 460] width 35 height 16
click at [22, 127] on div at bounding box center [24, 126] width 8 height 8
click at [24, 169] on div at bounding box center [24, 168] width 8 height 8
click at [255, 383] on div "Undo" at bounding box center [258, 459] width 16 height 7
click at [263, 383] on div "Undo" at bounding box center [258, 459] width 16 height 7
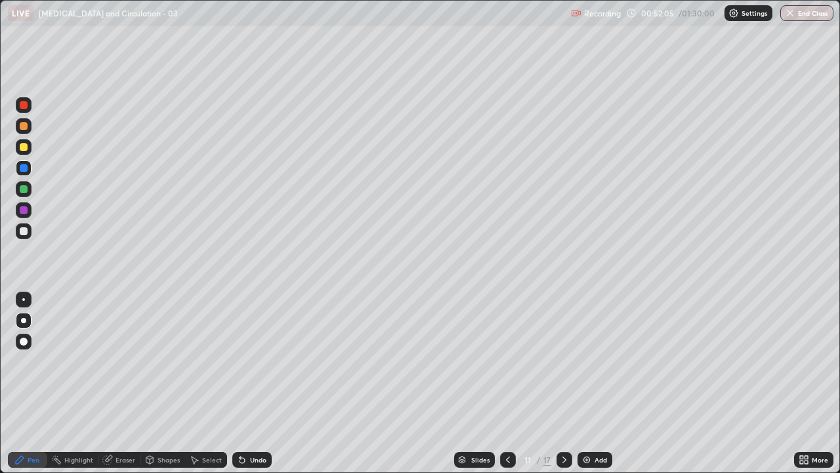
click at [259, 383] on div "Undo" at bounding box center [251, 460] width 39 height 16
click at [264, 383] on div "Undo" at bounding box center [251, 460] width 39 height 16
click at [259, 383] on div "Undo" at bounding box center [258, 459] width 16 height 7
click at [255, 383] on div "Undo" at bounding box center [258, 459] width 16 height 7
click at [24, 148] on div at bounding box center [24, 147] width 8 height 8
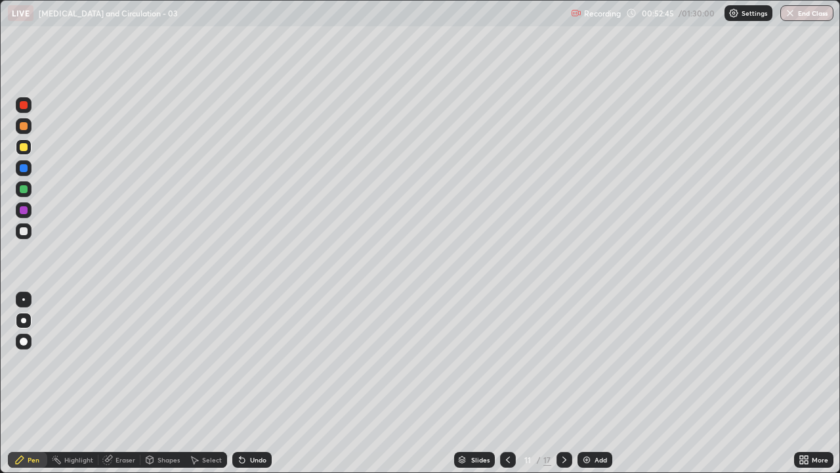
click at [23, 186] on div at bounding box center [24, 189] width 8 height 8
click at [21, 188] on div at bounding box center [24, 189] width 8 height 8
click at [26, 126] on div at bounding box center [24, 126] width 8 height 8
click at [21, 188] on div at bounding box center [24, 189] width 8 height 8
click at [22, 210] on div at bounding box center [24, 210] width 8 height 8
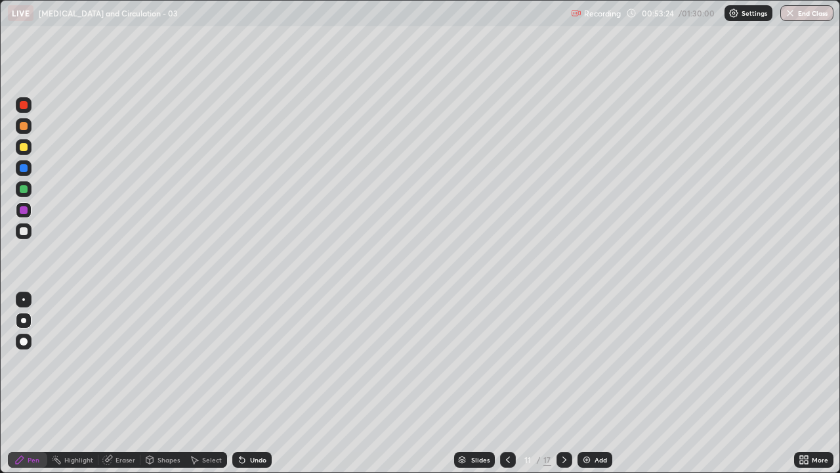
click at [24, 231] on div at bounding box center [24, 231] width 8 height 8
click at [21, 189] on div at bounding box center [24, 189] width 8 height 8
click at [20, 213] on div at bounding box center [24, 210] width 16 height 16
click at [23, 168] on div at bounding box center [24, 168] width 8 height 8
click at [24, 171] on div at bounding box center [24, 168] width 8 height 8
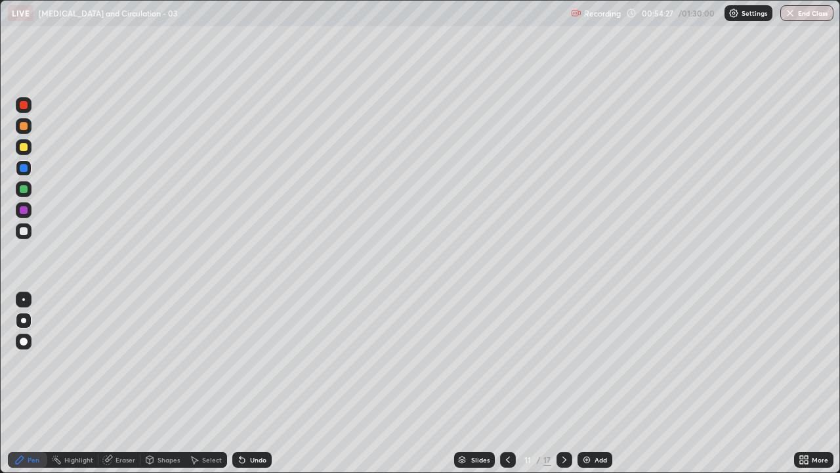
click at [22, 148] on div at bounding box center [24, 147] width 8 height 8
click at [20, 186] on div at bounding box center [24, 189] width 8 height 8
click at [23, 211] on div at bounding box center [24, 210] width 8 height 8
click at [24, 227] on div at bounding box center [24, 231] width 8 height 8
click at [24, 210] on div at bounding box center [24, 210] width 8 height 8
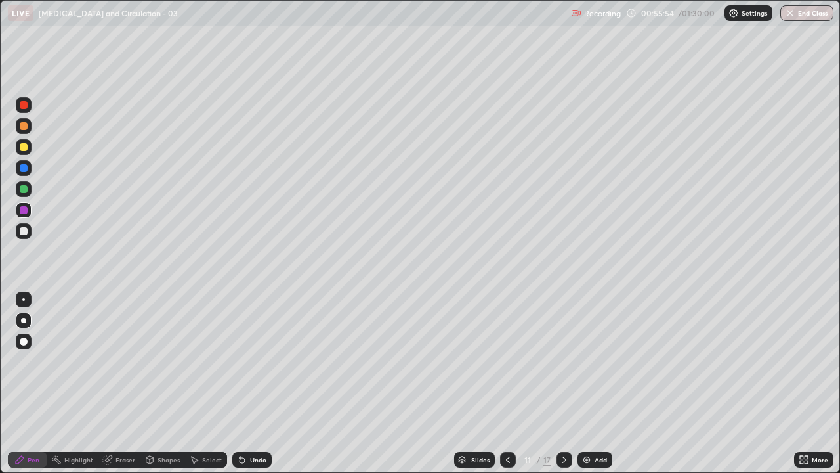
click at [28, 229] on div at bounding box center [24, 231] width 16 height 16
click at [587, 383] on img at bounding box center [587, 459] width 11 height 11
click at [24, 147] on div at bounding box center [24, 147] width 8 height 8
click at [24, 169] on div at bounding box center [24, 168] width 8 height 8
click at [259, 383] on div "Undo" at bounding box center [251, 460] width 39 height 16
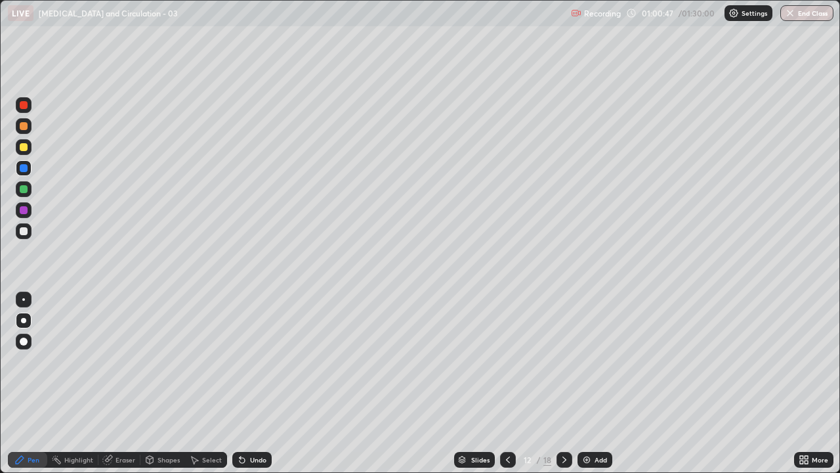
click at [24, 191] on div at bounding box center [24, 189] width 8 height 8
click at [24, 210] on div at bounding box center [24, 210] width 8 height 8
click at [253, 383] on div "Undo" at bounding box center [258, 459] width 16 height 7
click at [251, 383] on div "Undo" at bounding box center [258, 459] width 16 height 7
click at [255, 383] on div "Undo" at bounding box center [258, 459] width 16 height 7
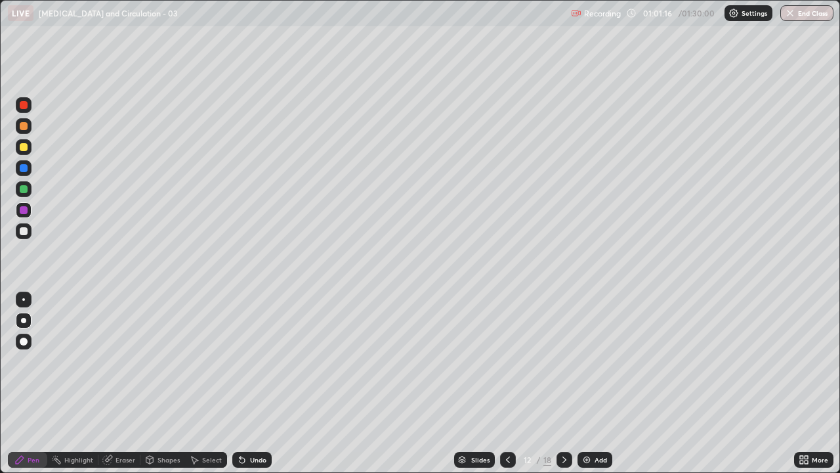
click at [22, 167] on div at bounding box center [24, 168] width 8 height 8
click at [24, 144] on div at bounding box center [24, 147] width 8 height 8
click at [24, 209] on div at bounding box center [24, 210] width 8 height 8
click at [24, 169] on div at bounding box center [24, 168] width 8 height 8
click at [24, 190] on div at bounding box center [24, 189] width 8 height 8
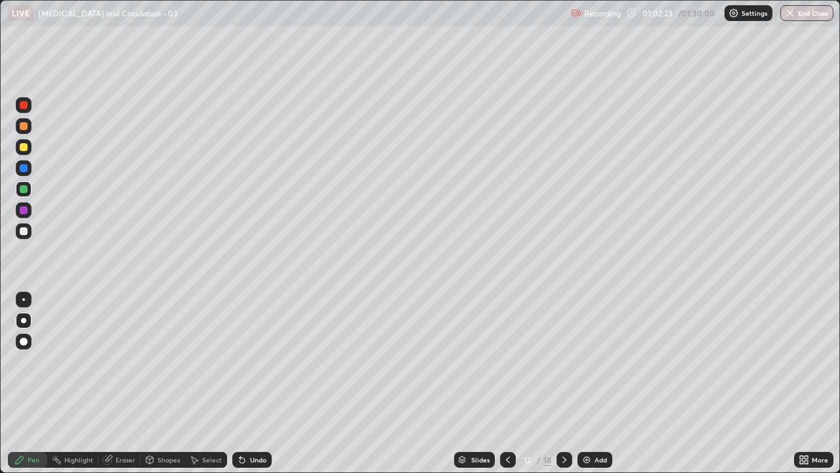
click at [23, 234] on div at bounding box center [24, 231] width 8 height 8
click at [595, 383] on div "Add" at bounding box center [595, 460] width 35 height 16
click at [23, 194] on div at bounding box center [24, 189] width 16 height 16
click at [24, 147] on div at bounding box center [24, 147] width 8 height 8
click at [22, 167] on div at bounding box center [24, 168] width 8 height 8
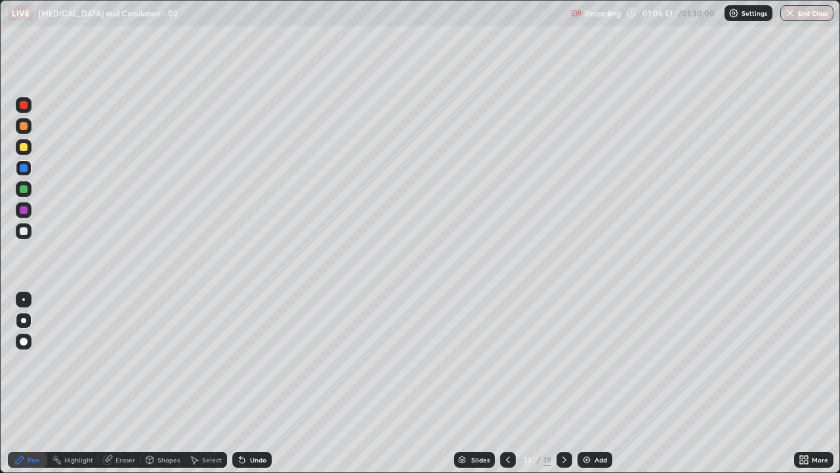
click at [26, 231] on div at bounding box center [24, 231] width 8 height 8
click at [24, 127] on div at bounding box center [24, 126] width 8 height 8
click at [254, 383] on div "Undo" at bounding box center [258, 459] width 16 height 7
click at [255, 383] on div "Undo" at bounding box center [258, 459] width 16 height 7
click at [25, 228] on div at bounding box center [24, 231] width 8 height 8
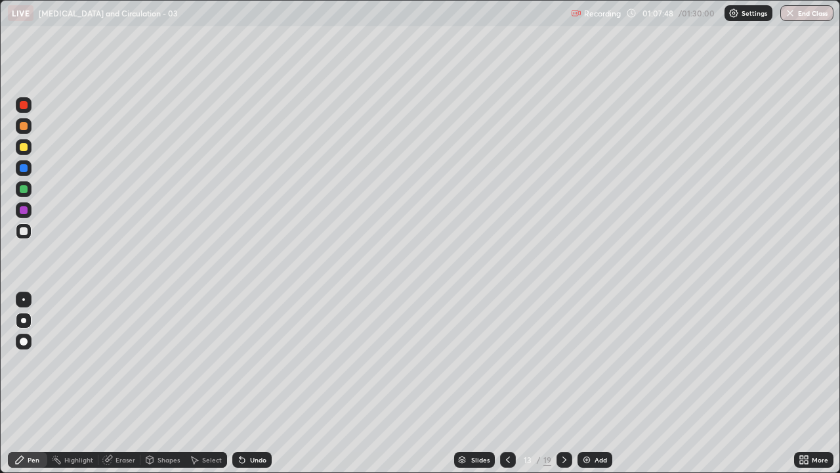
click at [26, 210] on div at bounding box center [24, 210] width 8 height 8
click at [24, 189] on div at bounding box center [24, 189] width 8 height 8
click at [24, 232] on div at bounding box center [24, 231] width 8 height 8
click at [23, 169] on div at bounding box center [24, 168] width 8 height 8
click at [587, 383] on img at bounding box center [587, 459] width 11 height 11
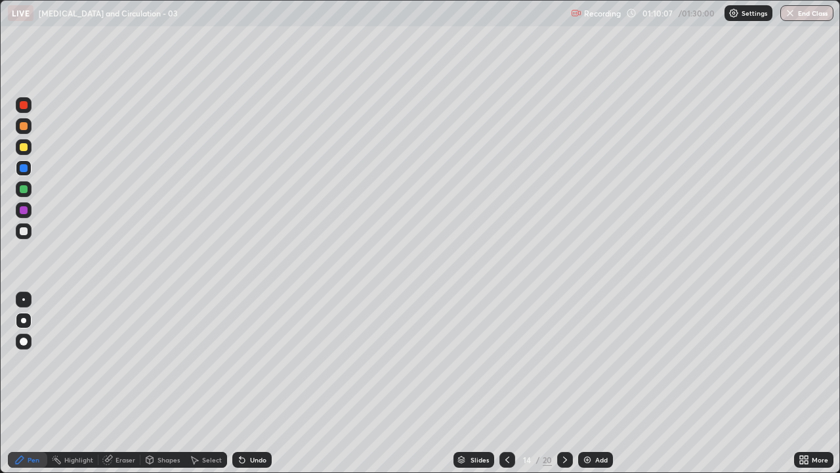
click at [508, 383] on div at bounding box center [508, 460] width 16 height 16
click at [564, 383] on icon at bounding box center [565, 459] width 4 height 7
click at [25, 125] on div at bounding box center [24, 126] width 8 height 8
click at [24, 168] on div at bounding box center [24, 168] width 8 height 8
click at [24, 188] on div at bounding box center [24, 189] width 8 height 8
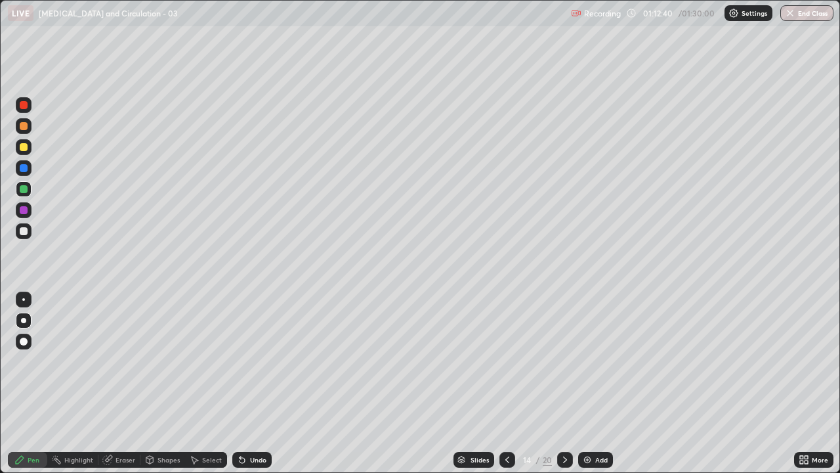
click at [25, 232] on div at bounding box center [24, 231] width 8 height 8
click at [255, 383] on div "Undo" at bounding box center [258, 459] width 16 height 7
click at [261, 383] on div "Undo" at bounding box center [258, 459] width 16 height 7
click at [251, 383] on div "Undo" at bounding box center [258, 459] width 16 height 7
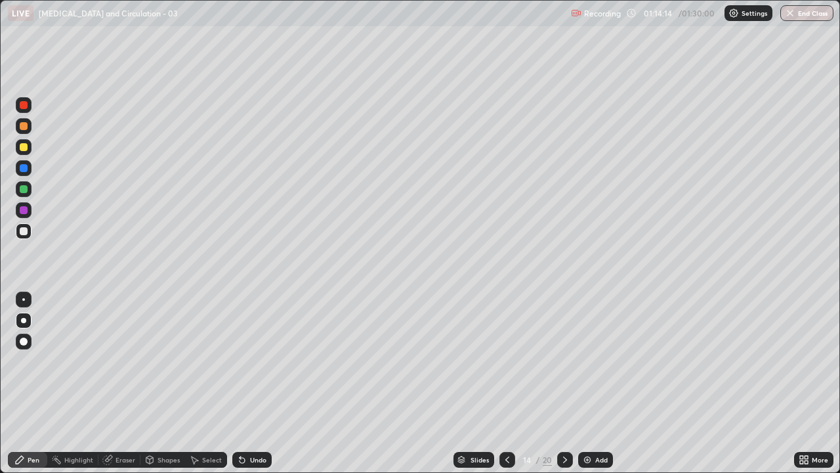
click at [23, 185] on div at bounding box center [24, 189] width 8 height 8
click at [249, 383] on div "Undo" at bounding box center [251, 460] width 39 height 16
click at [26, 148] on div at bounding box center [24, 147] width 8 height 8
click at [24, 232] on div at bounding box center [24, 231] width 8 height 8
click at [24, 209] on div at bounding box center [24, 210] width 8 height 8
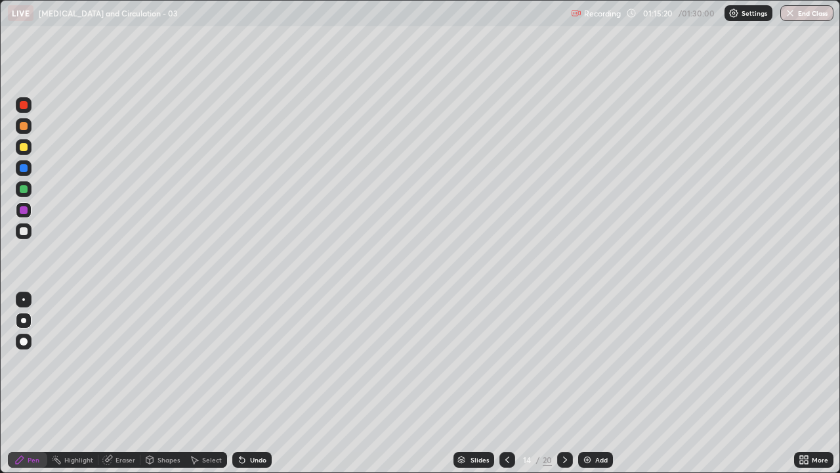
click at [20, 188] on div at bounding box center [24, 189] width 8 height 8
click at [24, 128] on div at bounding box center [24, 126] width 8 height 8
click at [20, 188] on div at bounding box center [24, 189] width 8 height 8
click at [564, 383] on icon at bounding box center [565, 459] width 4 height 7
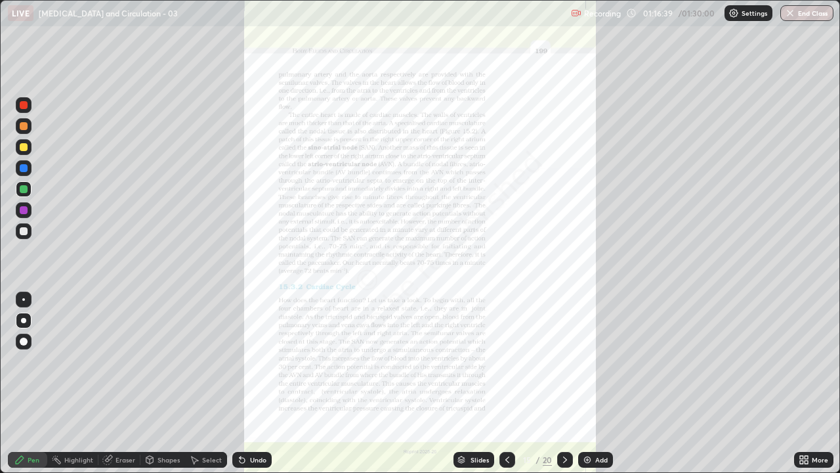
click at [506, 383] on icon at bounding box center [508, 459] width 4 height 7
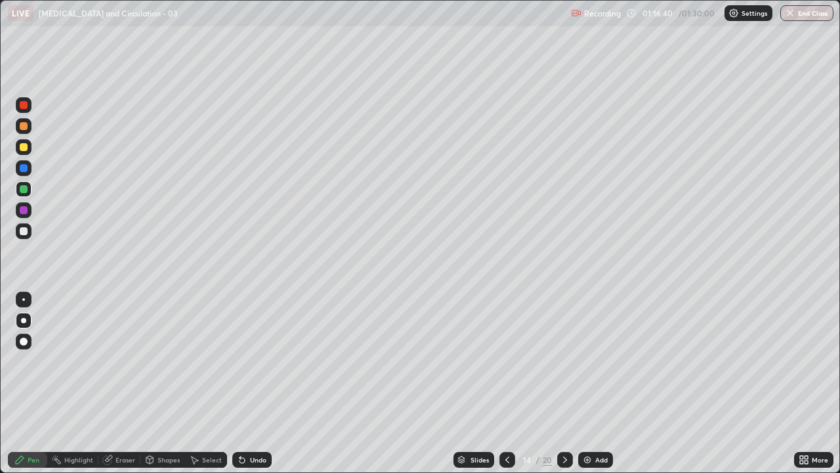
click at [590, 383] on img at bounding box center [587, 459] width 11 height 11
click at [25, 148] on div at bounding box center [24, 147] width 8 height 8
click at [506, 383] on icon at bounding box center [508, 459] width 11 height 11
click at [563, 383] on icon at bounding box center [564, 459] width 11 height 11
click at [24, 168] on div at bounding box center [24, 168] width 8 height 8
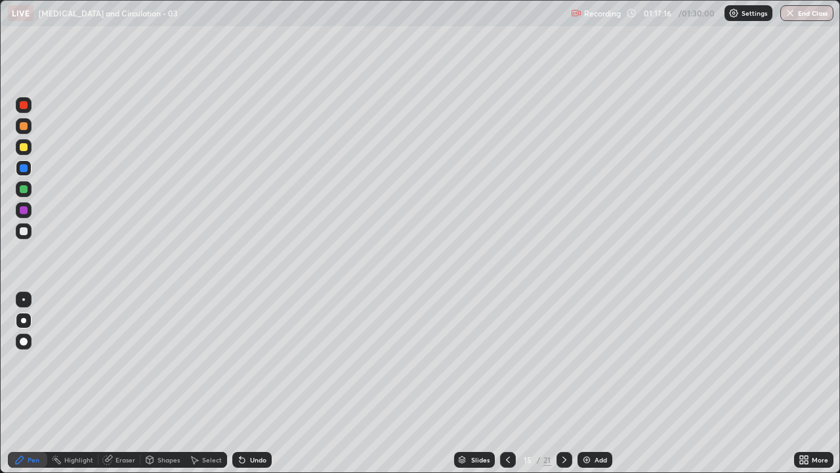
click at [23, 145] on div at bounding box center [24, 147] width 8 height 8
click at [24, 169] on div at bounding box center [24, 168] width 8 height 8
click at [259, 383] on div "Undo" at bounding box center [251, 460] width 39 height 16
click at [24, 191] on div at bounding box center [24, 189] width 8 height 8
click at [249, 383] on div "Undo" at bounding box center [251, 460] width 39 height 16
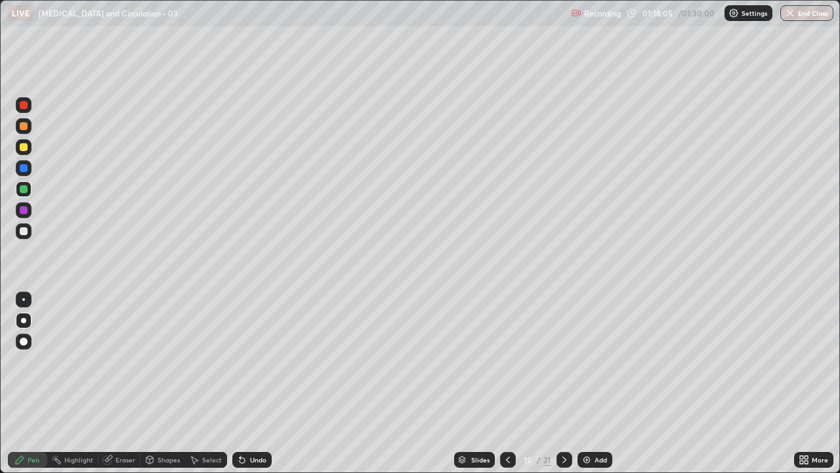
click at [255, 383] on div "Undo" at bounding box center [258, 459] width 16 height 7
click at [251, 383] on div "Undo" at bounding box center [251, 460] width 39 height 16
click at [26, 210] on div at bounding box center [24, 210] width 8 height 8
click at [25, 150] on div at bounding box center [24, 147] width 8 height 8
click at [21, 228] on div at bounding box center [24, 231] width 8 height 8
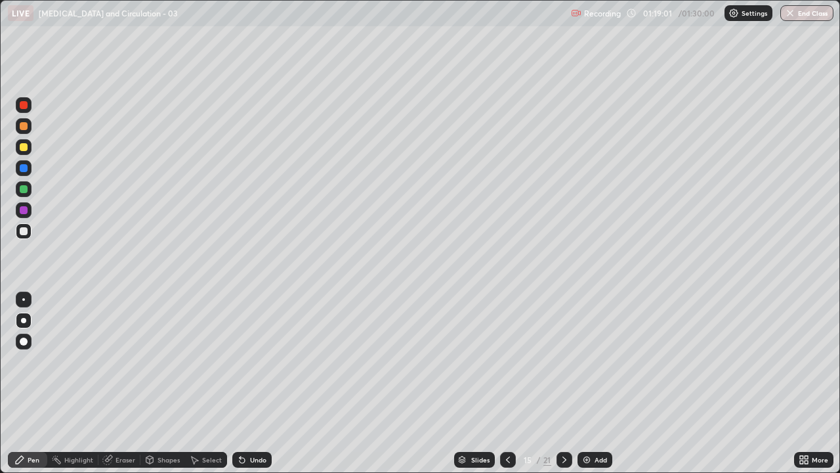
click at [257, 383] on div "Undo" at bounding box center [258, 459] width 16 height 7
click at [256, 383] on div "Undo" at bounding box center [258, 459] width 16 height 7
click at [24, 147] on div at bounding box center [24, 147] width 8 height 8
click at [24, 192] on div at bounding box center [24, 189] width 8 height 8
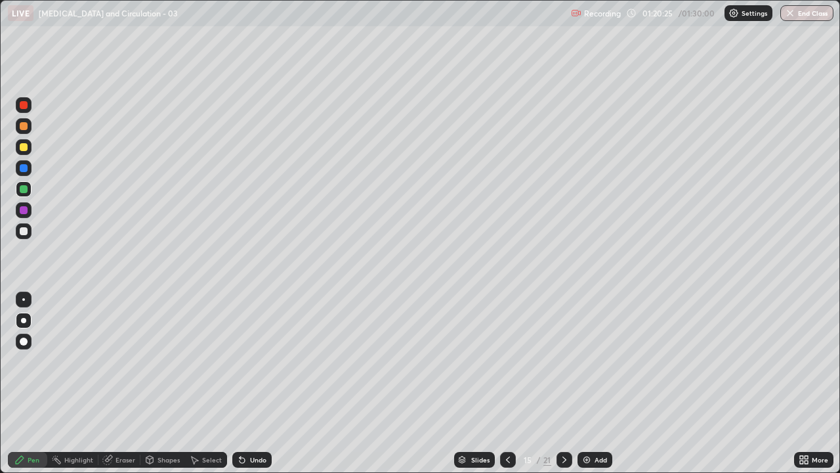
click at [25, 230] on div at bounding box center [24, 231] width 8 height 8
click at [24, 209] on div at bounding box center [24, 210] width 8 height 8
click at [24, 234] on div at bounding box center [24, 231] width 8 height 8
click at [257, 383] on div "Undo" at bounding box center [258, 459] width 16 height 7
click at [259, 383] on div "Undo" at bounding box center [258, 459] width 16 height 7
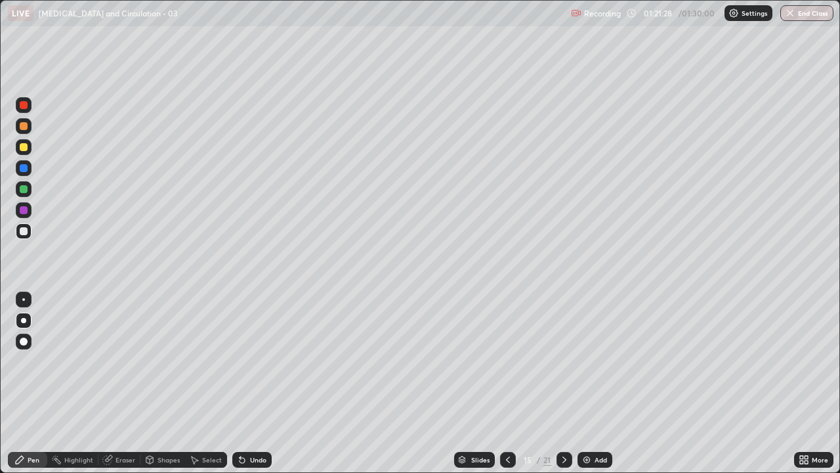
click at [257, 383] on div "Undo" at bounding box center [251, 460] width 39 height 16
click at [26, 208] on div at bounding box center [24, 210] width 8 height 8
click at [258, 383] on div "Undo" at bounding box center [258, 459] width 16 height 7
click at [251, 383] on div "Undo" at bounding box center [251, 460] width 39 height 16
click at [22, 190] on div at bounding box center [24, 189] width 8 height 8
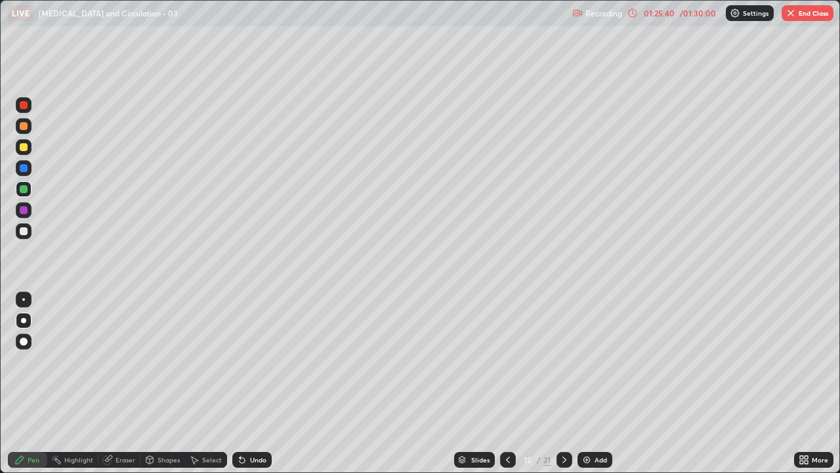
click at [586, 383] on img at bounding box center [587, 459] width 11 height 11
click at [26, 212] on div at bounding box center [24, 210] width 8 height 8
click at [501, 383] on div at bounding box center [508, 460] width 16 height 16
click at [565, 383] on icon at bounding box center [564, 459] width 11 height 11
click at [25, 232] on div at bounding box center [24, 231] width 8 height 8
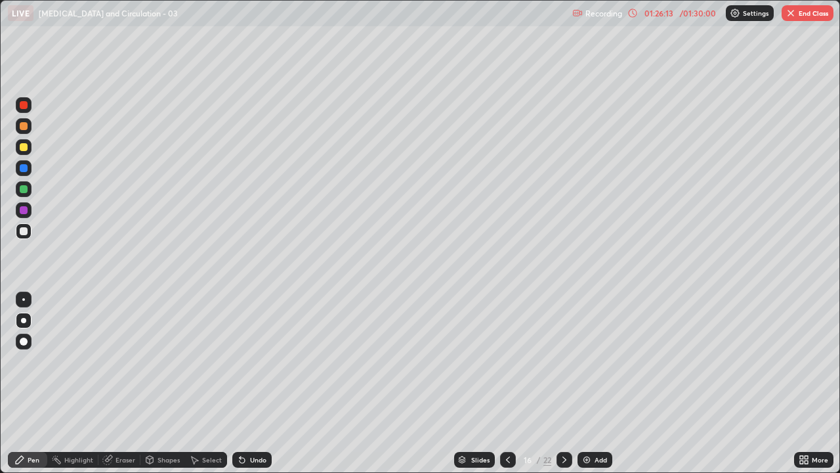
click at [25, 129] on div at bounding box center [24, 126] width 8 height 8
click at [22, 149] on div at bounding box center [24, 147] width 8 height 8
click at [250, 383] on div "Undo" at bounding box center [258, 459] width 16 height 7
click at [251, 383] on div "Undo" at bounding box center [258, 459] width 16 height 7
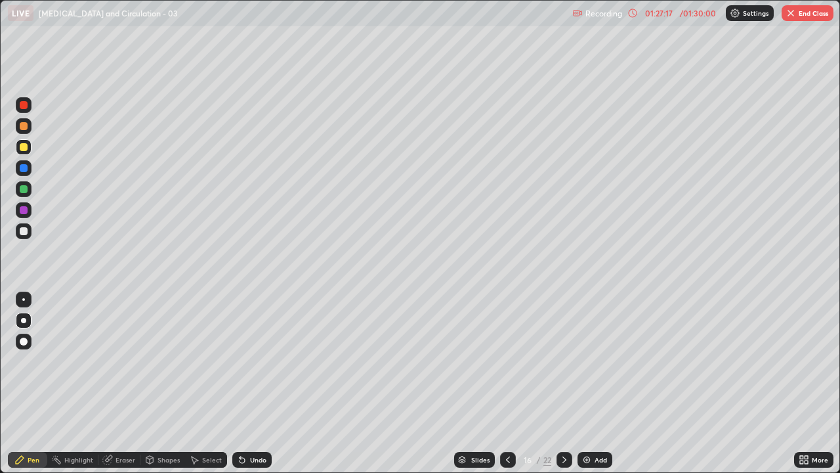
click at [253, 383] on div "Undo" at bounding box center [258, 459] width 16 height 7
click at [251, 383] on div "Undo" at bounding box center [258, 459] width 16 height 7
click at [29, 213] on div at bounding box center [24, 210] width 16 height 16
click at [246, 383] on div "Undo" at bounding box center [251, 460] width 39 height 16
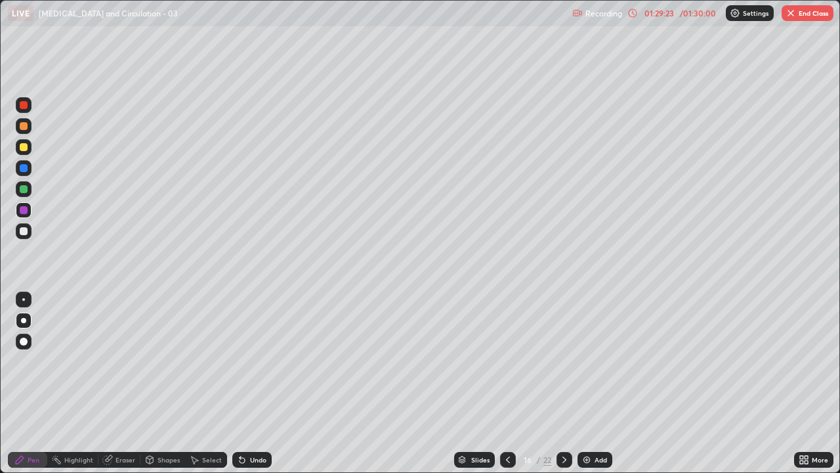
click at [254, 383] on div "Undo" at bounding box center [258, 459] width 16 height 7
click at [163, 383] on div "Shapes" at bounding box center [169, 459] width 22 height 7
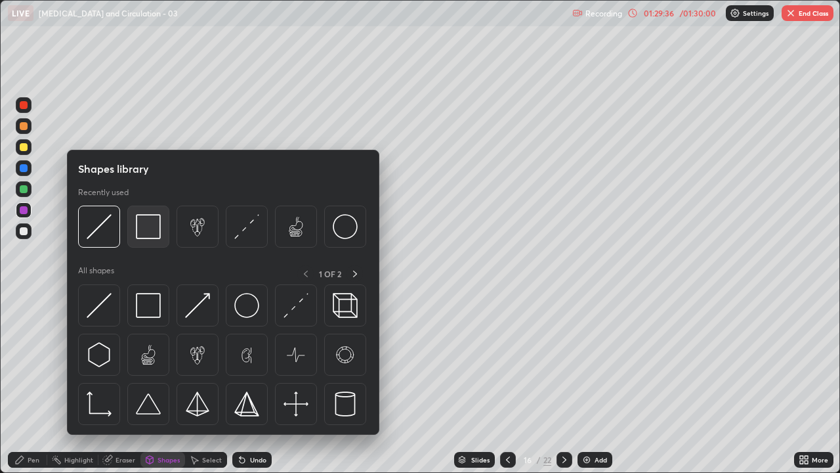
click at [150, 223] on img at bounding box center [148, 226] width 25 height 25
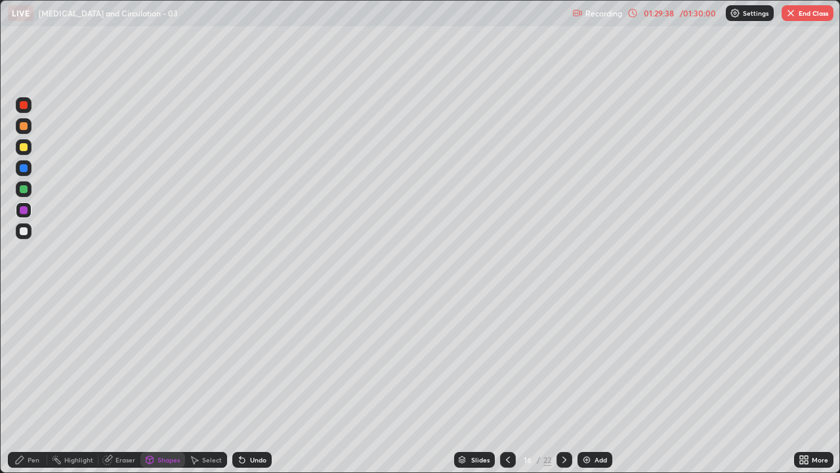
click at [24, 188] on div at bounding box center [24, 189] width 8 height 8
click at [22, 146] on div at bounding box center [24, 147] width 8 height 8
click at [25, 227] on div at bounding box center [24, 231] width 8 height 8
click at [23, 148] on div at bounding box center [24, 147] width 8 height 8
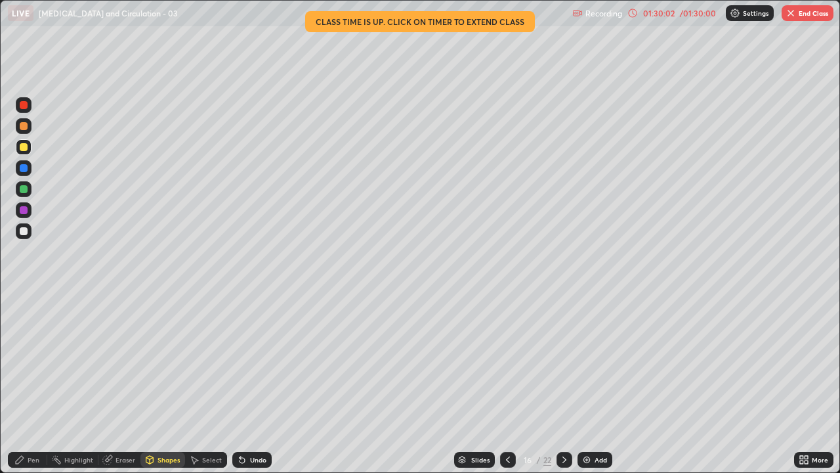
click at [22, 231] on div at bounding box center [24, 231] width 8 height 8
click at [28, 383] on div "Pen" at bounding box center [27, 460] width 39 height 16
click at [806, 15] on button "End Class" at bounding box center [808, 13] width 52 height 16
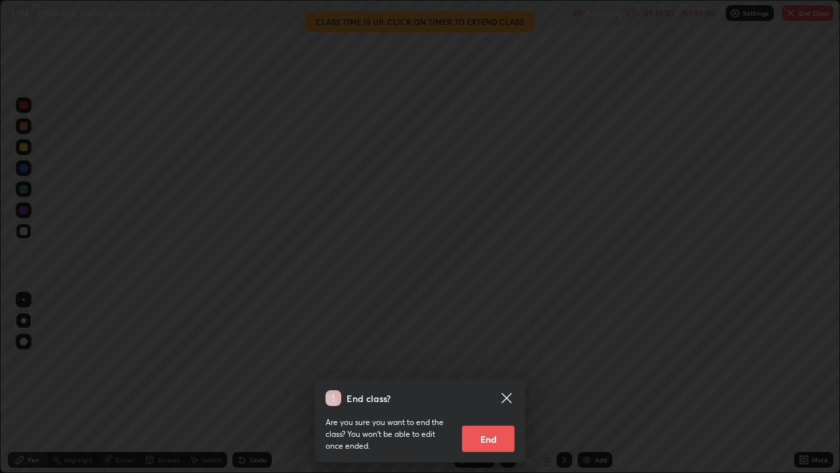
click at [483, 383] on button "End" at bounding box center [488, 438] width 53 height 26
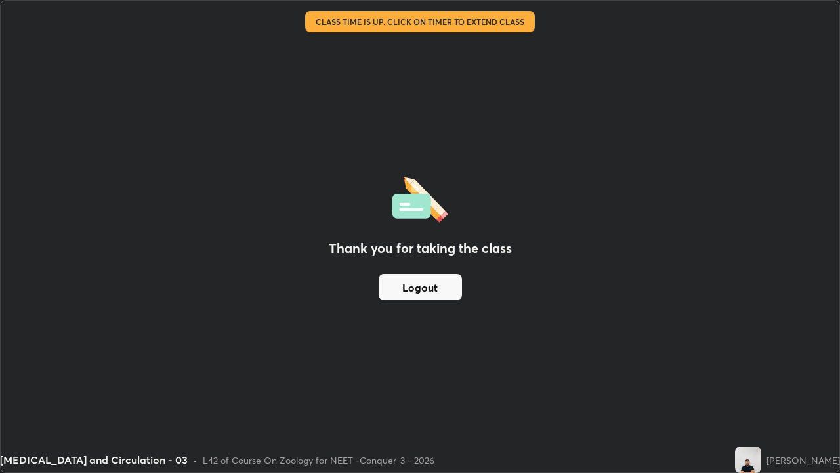
click at [439, 282] on button "Logout" at bounding box center [420, 287] width 83 height 26
